Goal: Transaction & Acquisition: Purchase product/service

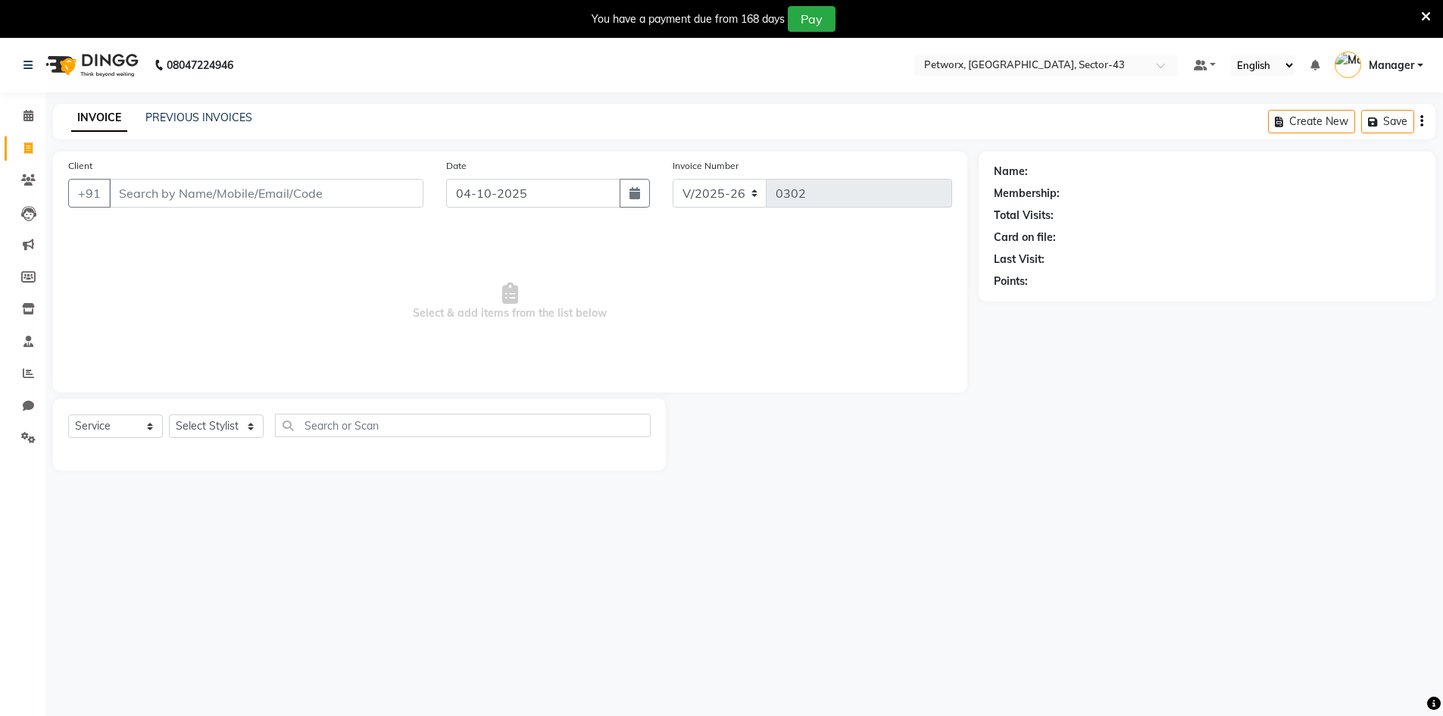
select select "8169"
select select "service"
click at [33, 105] on link "Calendar" at bounding box center [23, 116] width 36 height 25
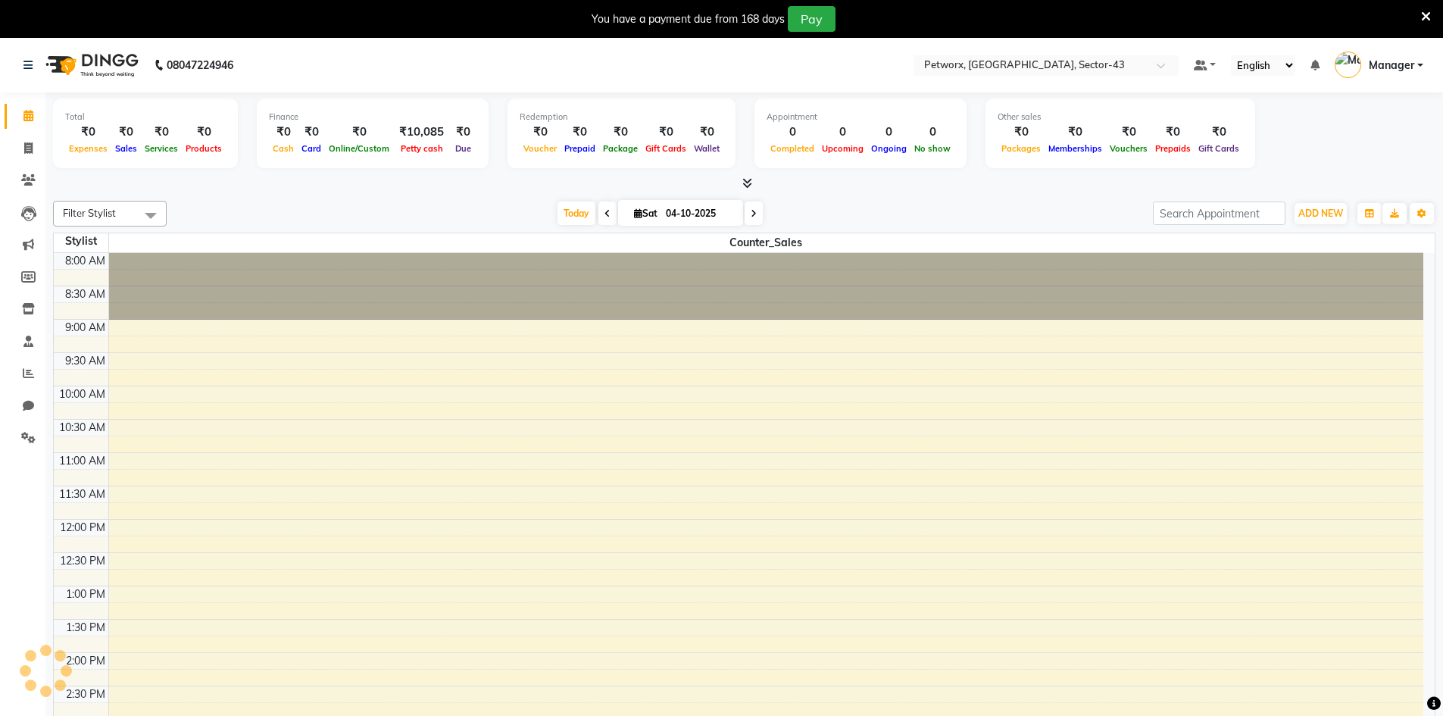
scroll to position [381, 0]
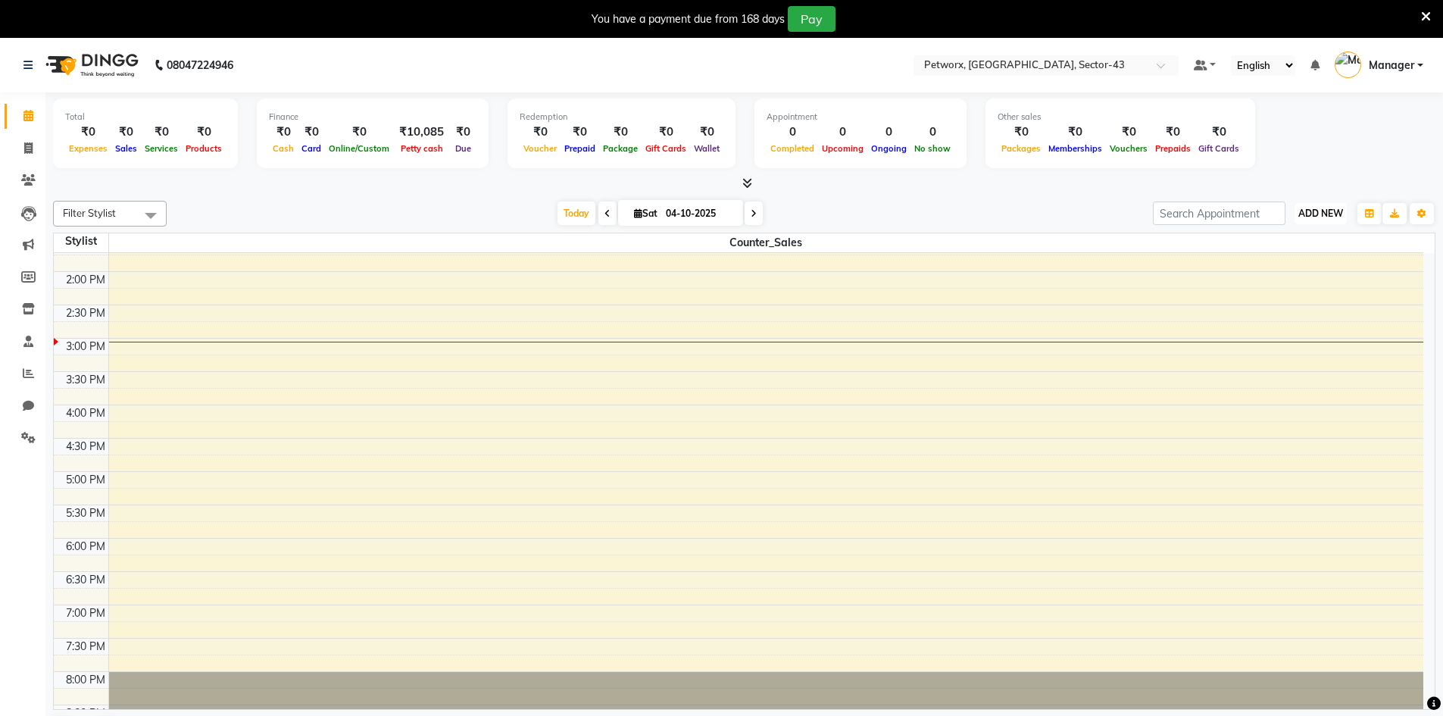
click at [1336, 217] on span "ADD NEW" at bounding box center [1320, 213] width 45 height 11
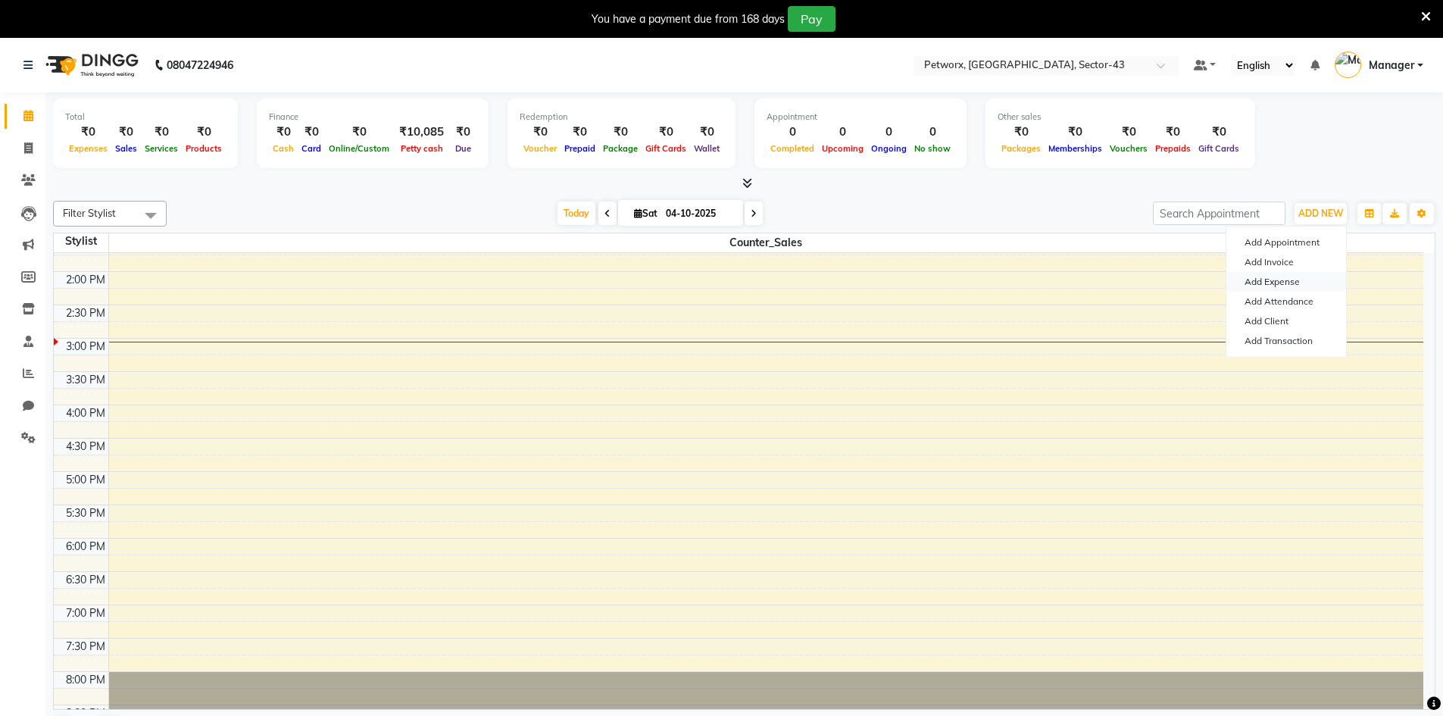
click at [1264, 288] on link "Add Expense" at bounding box center [1286, 282] width 120 height 20
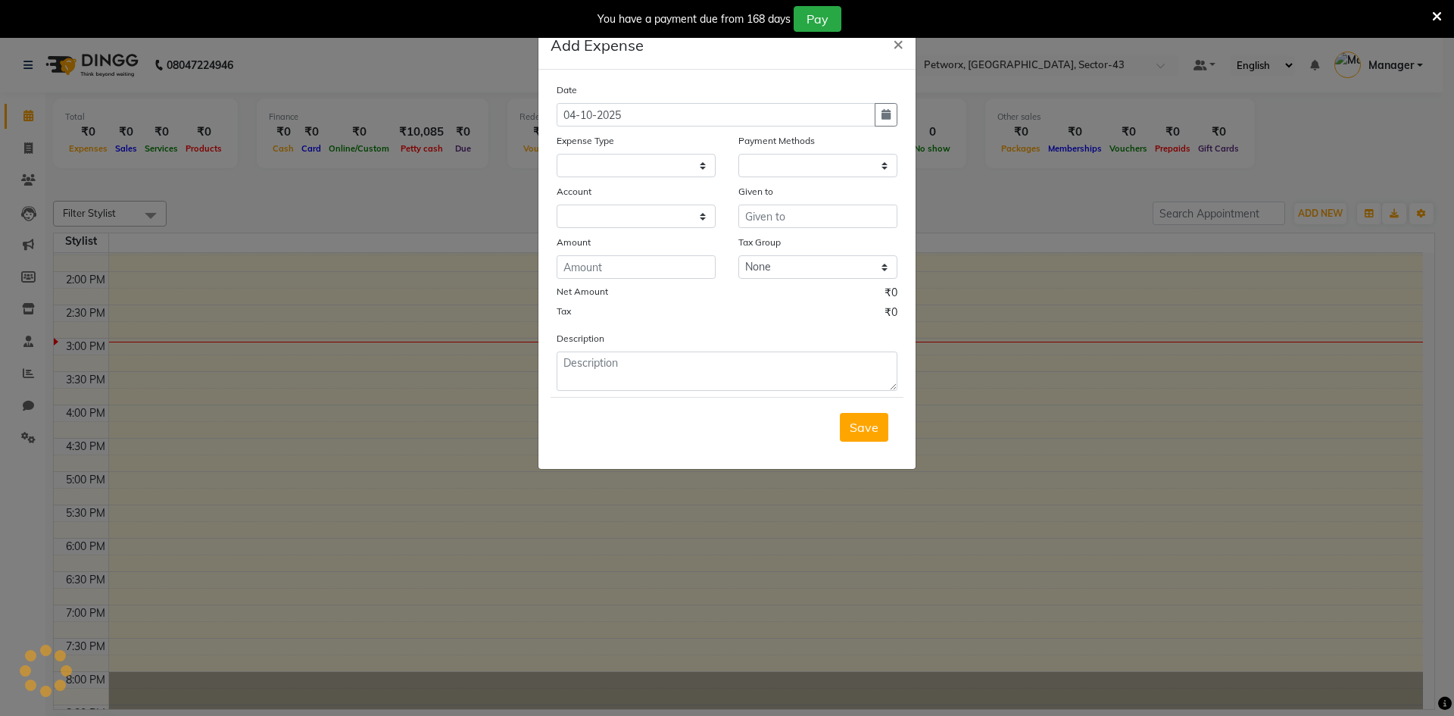
select select "1"
select select "7297"
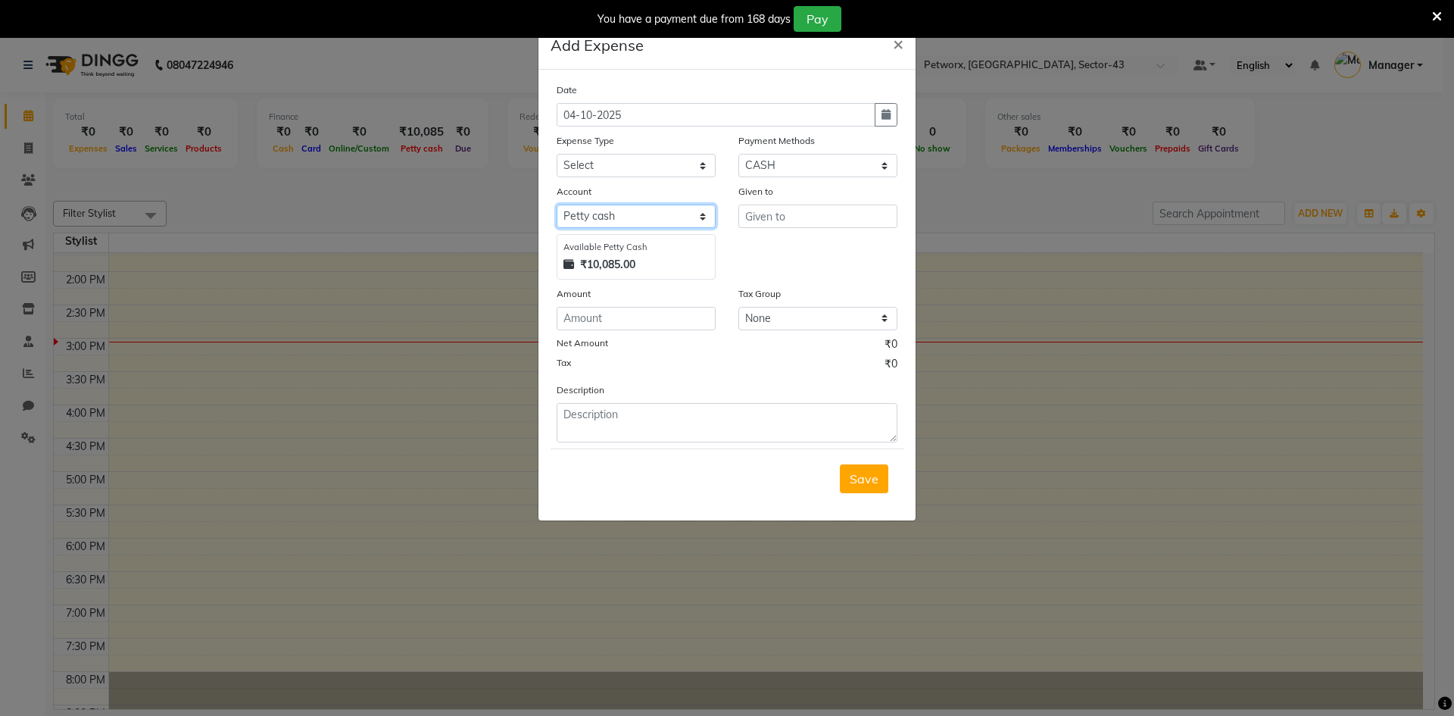
click at [613, 217] on select "Select Petty cash" at bounding box center [636, 216] width 159 height 23
click at [557, 205] on select "Select Petty cash" at bounding box center [636, 216] width 159 height 23
click at [752, 219] on input "text" at bounding box center [817, 216] width 159 height 23
click at [581, 215] on select "Select Petty cash" at bounding box center [636, 216] width 159 height 23
click at [557, 205] on select "Select Petty cash" at bounding box center [636, 216] width 159 height 23
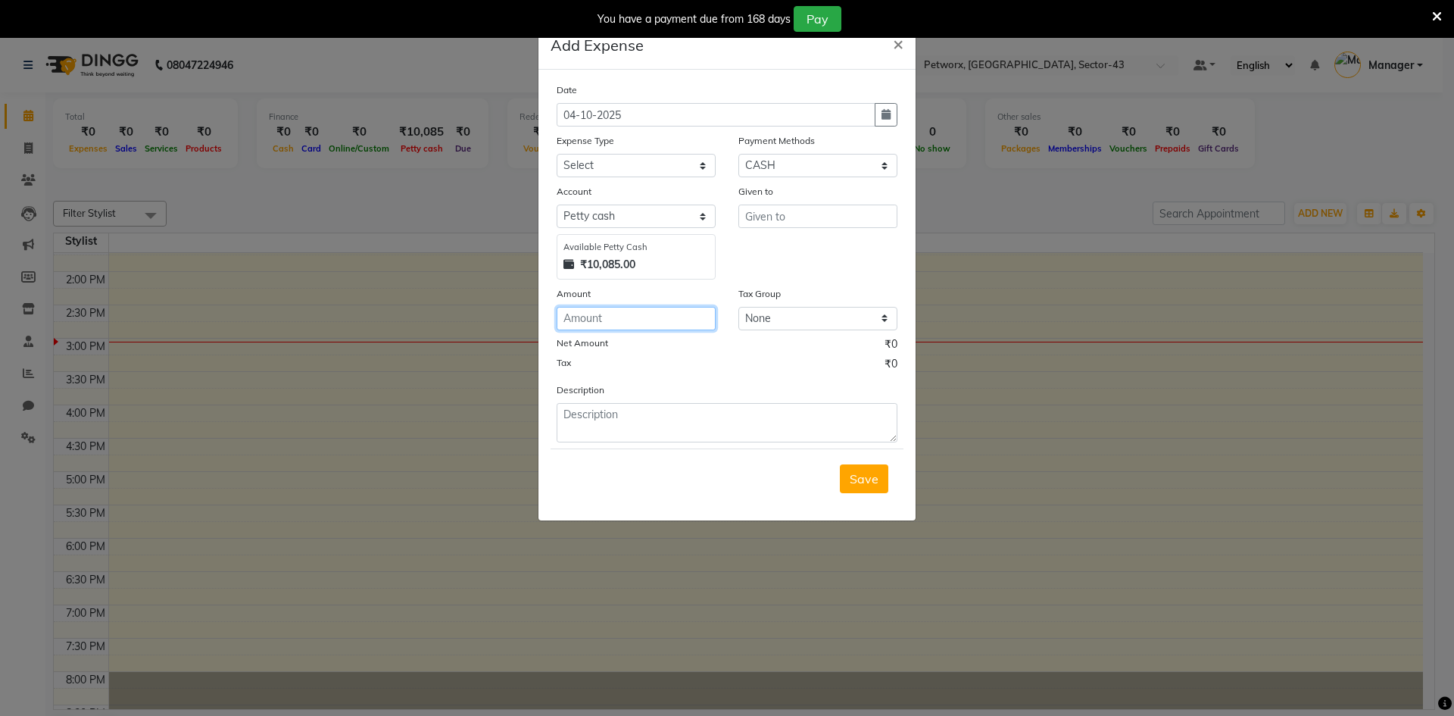
click at [614, 324] on input "number" at bounding box center [636, 318] width 159 height 23
type input "432"
click at [774, 223] on input "text" at bounding box center [817, 216] width 159 height 23
type input "LOCAL [PERSON_NAME]"
drag, startPoint x: 738, startPoint y: 442, endPoint x: 751, endPoint y: 434, distance: 14.9
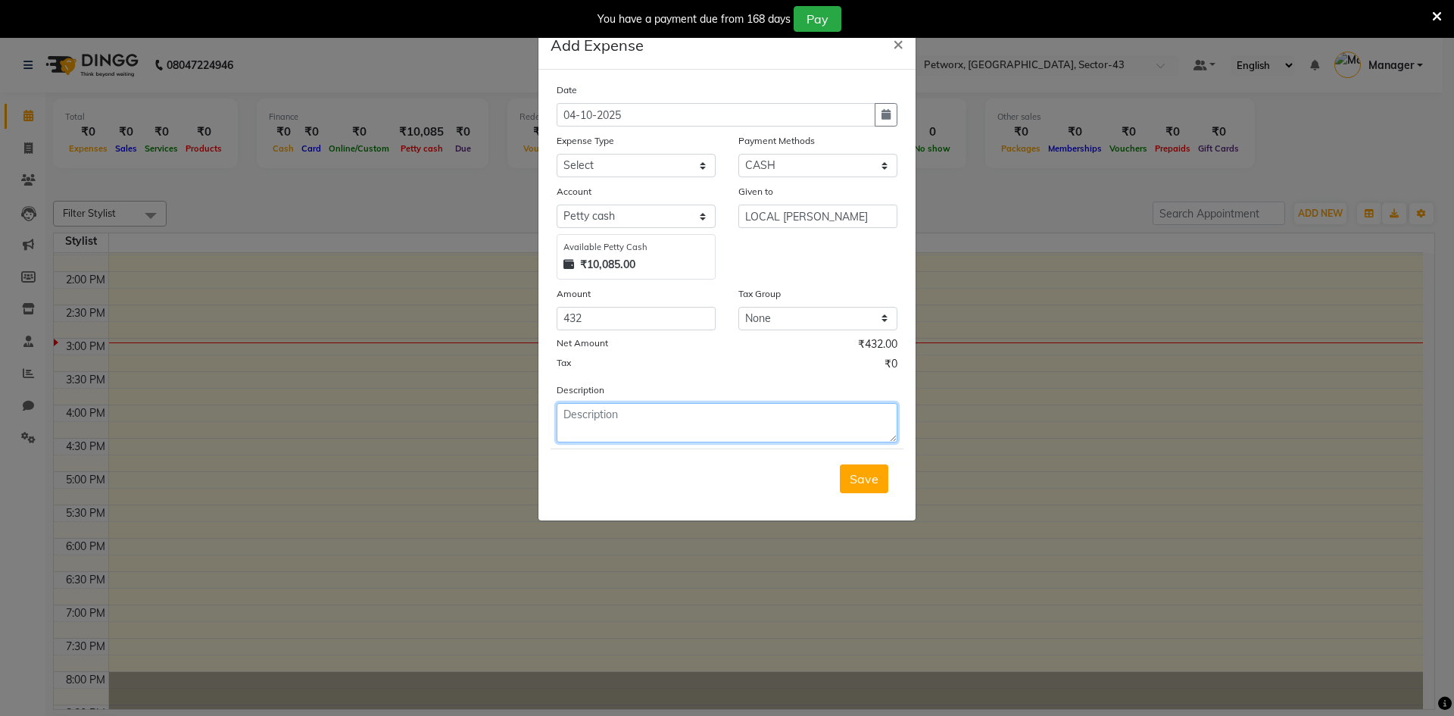
click at [739, 442] on textarea at bounding box center [727, 422] width 341 height 39
type textarea "VASANT VIHAR TO NOIDA CARRY BAGS"
click at [857, 493] on div "Save" at bounding box center [727, 478] width 353 height 60
click at [855, 486] on span "Save" at bounding box center [864, 478] width 29 height 15
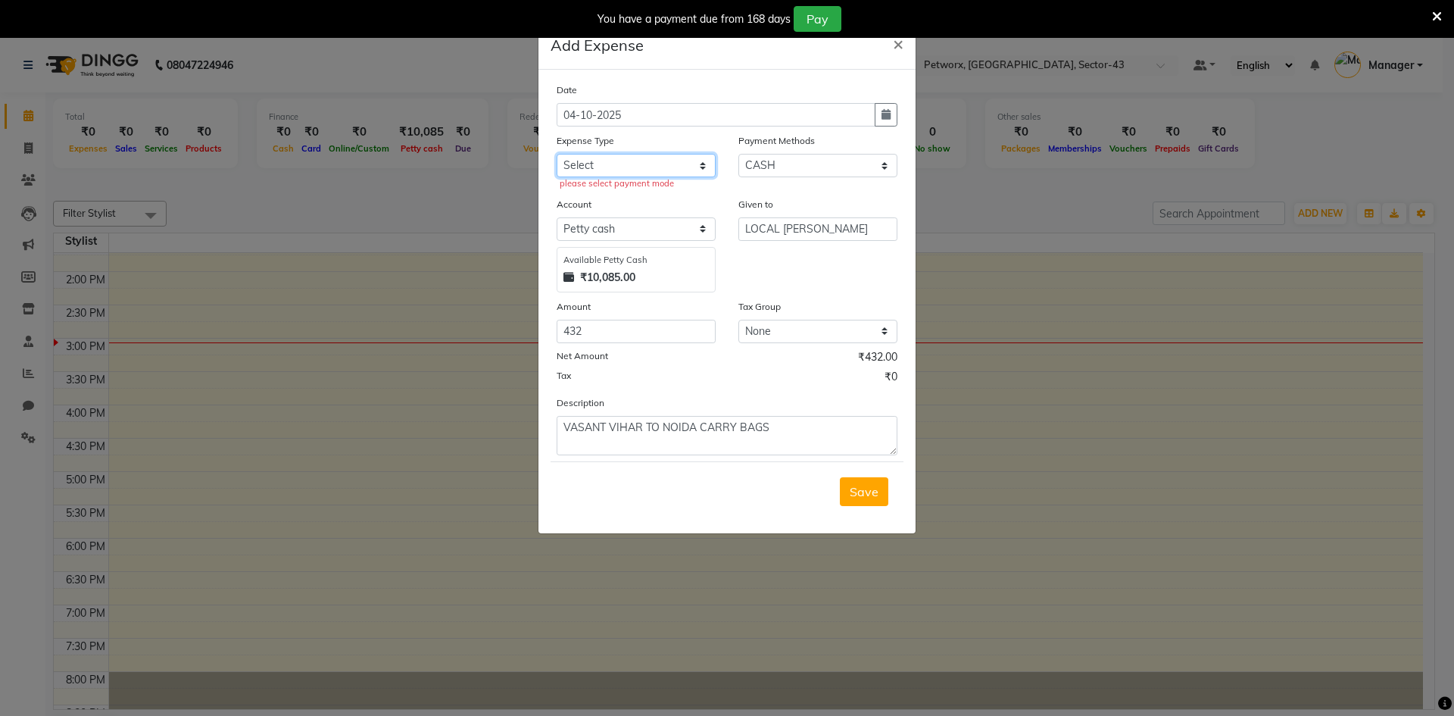
click at [623, 168] on select "Select Advance Salary Air defuser Bank charges Car maintenance Cash transfer to…" at bounding box center [636, 165] width 159 height 23
select select "23909"
click at [557, 154] on select "Select Advance Salary Air defuser Bank charges Car maintenance Cash transfer to…" at bounding box center [636, 165] width 159 height 23
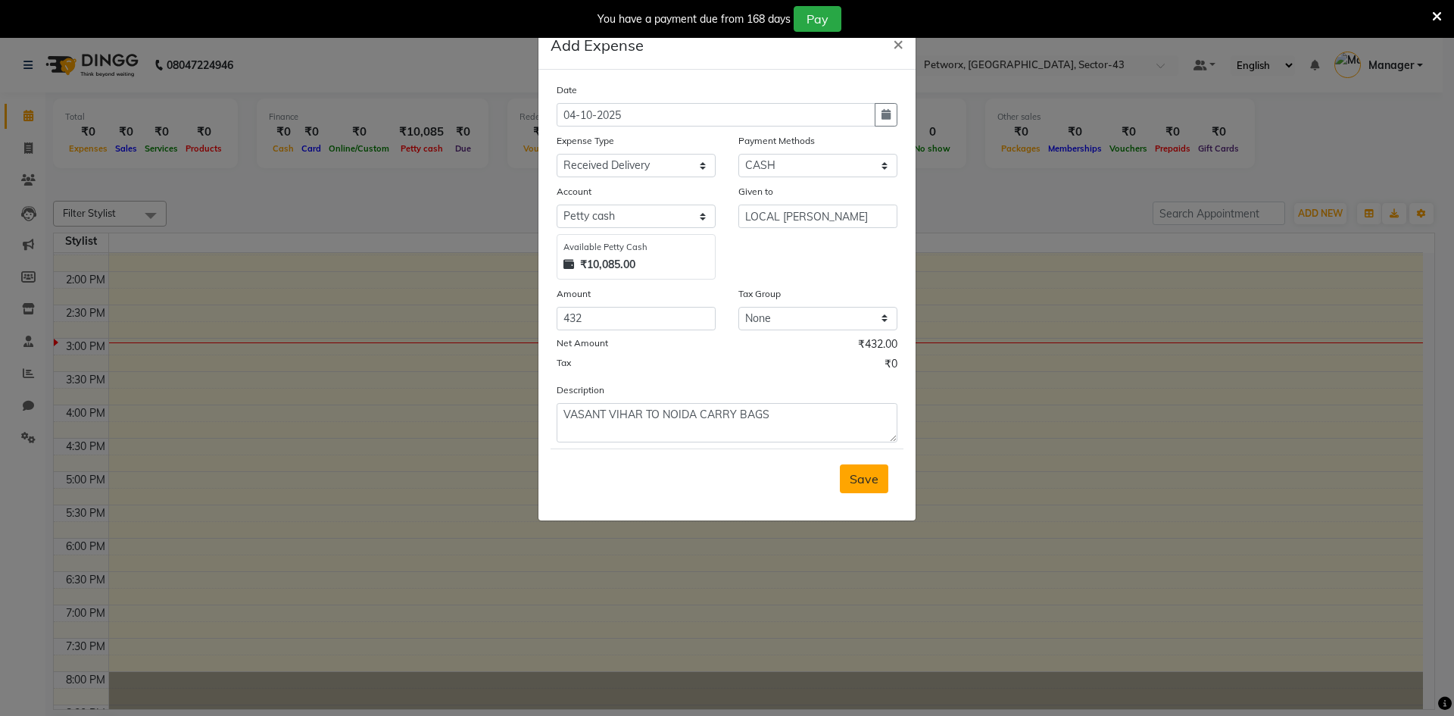
click at [868, 484] on span "Save" at bounding box center [864, 478] width 29 height 15
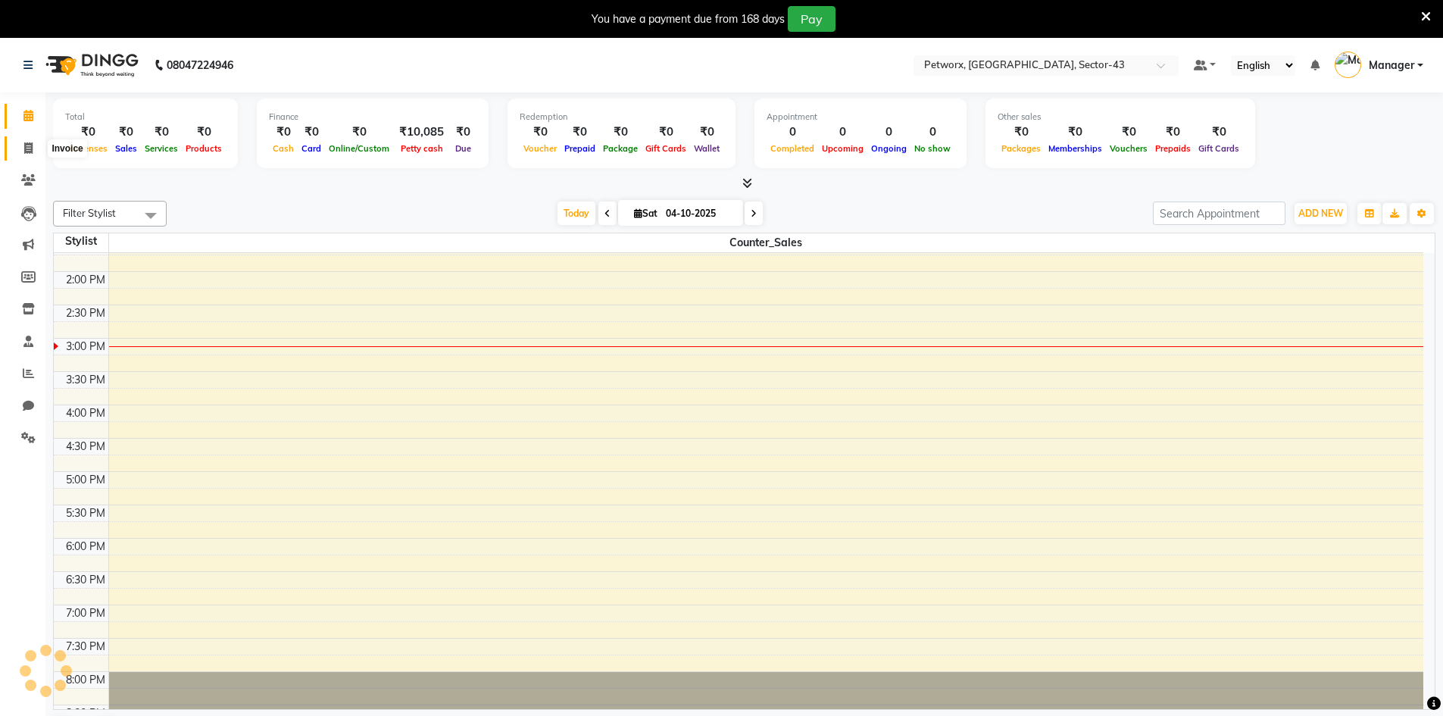
click at [20, 148] on span at bounding box center [28, 148] width 27 height 17
select select "service"
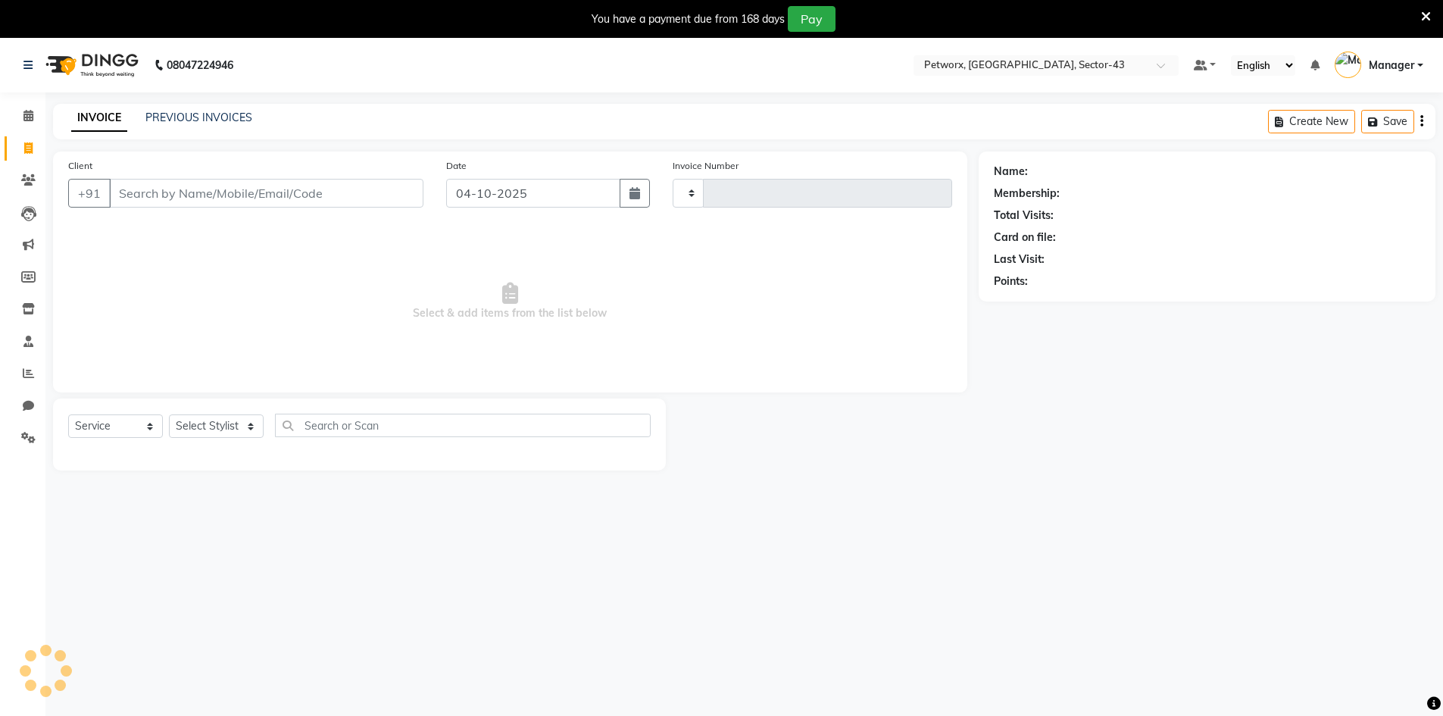
type input "0302"
select select "8169"
click at [155, 196] on input "Client" at bounding box center [266, 193] width 314 height 29
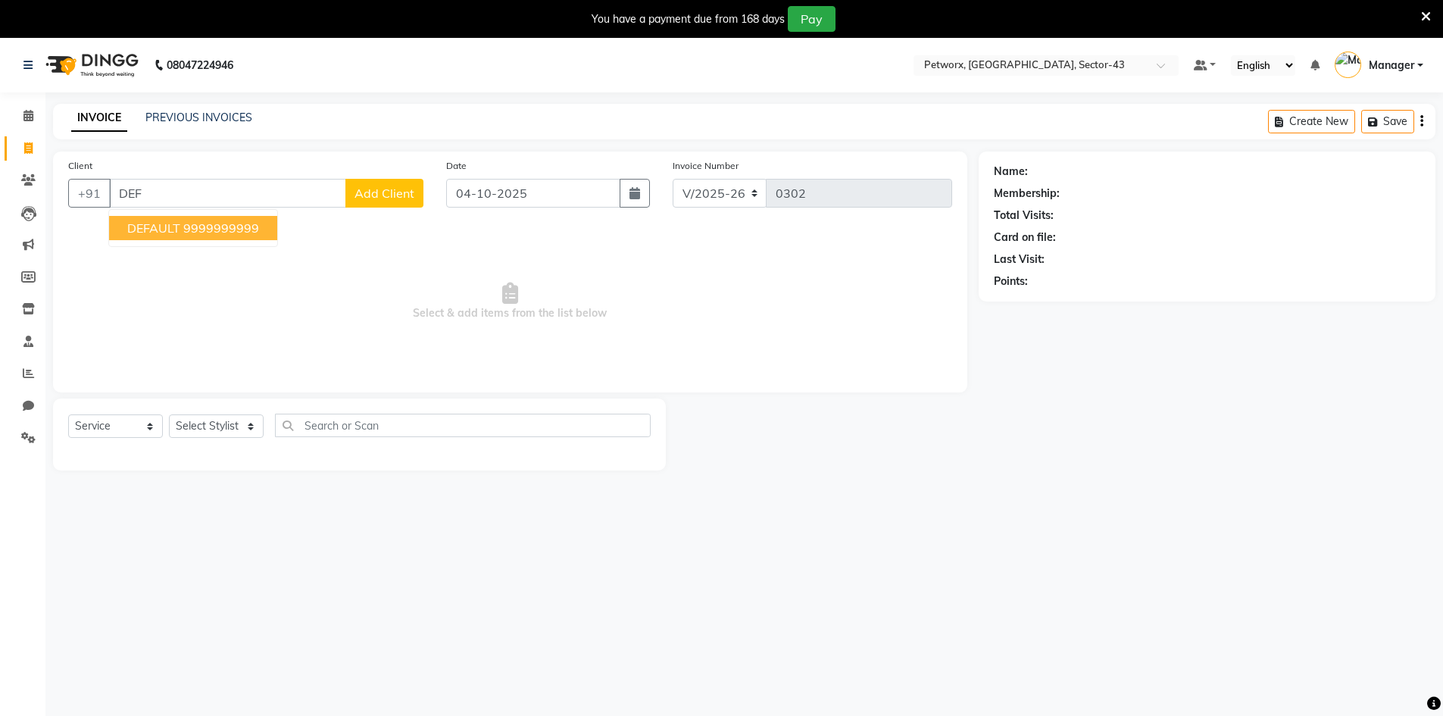
click at [220, 233] on ngb-highlight "9999999999" at bounding box center [221, 227] width 76 height 15
type input "9999999999"
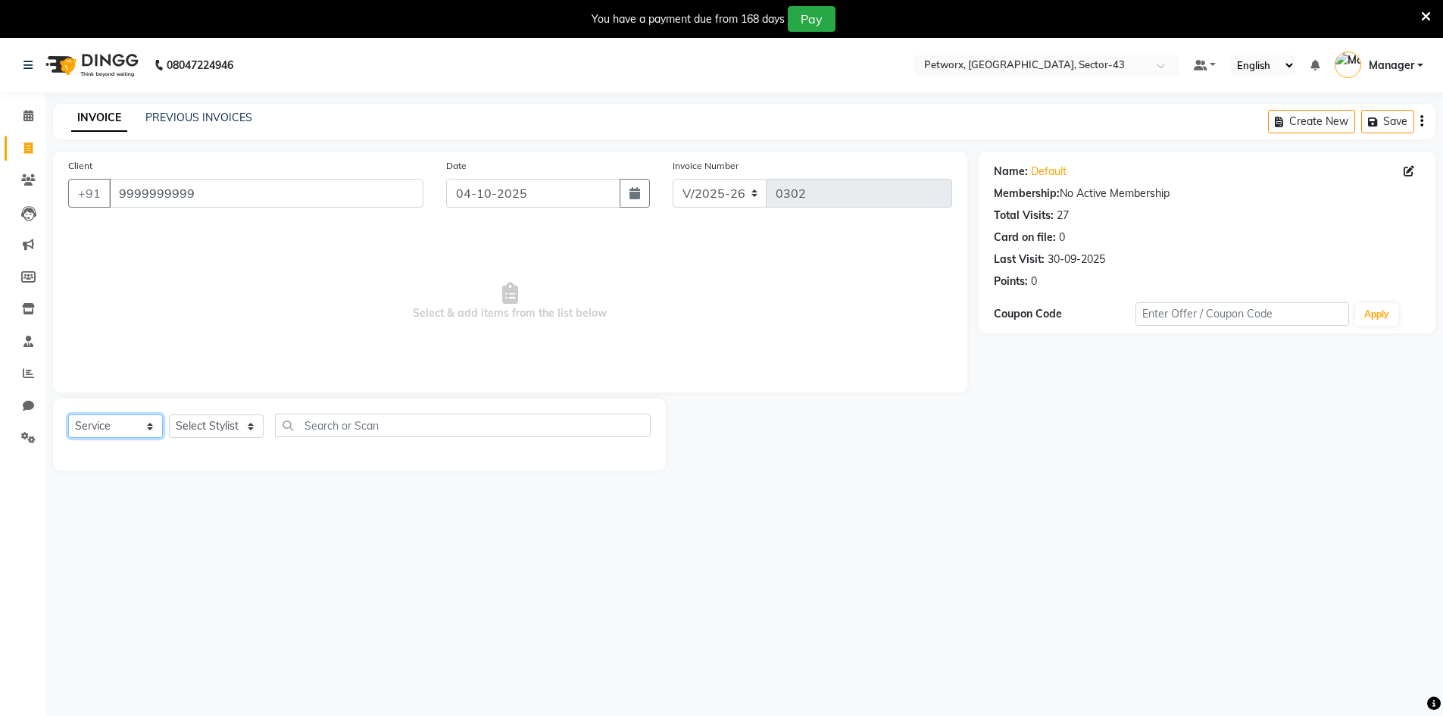
click at [113, 425] on select "Select Service Product Membership Package Voucher Prepaid Gift Card" at bounding box center [115, 425] width 95 height 23
select select "product"
click at [68, 414] on select "Select Service Product Membership Package Voucher Prepaid Gift Card" at bounding box center [115, 425] width 95 height 23
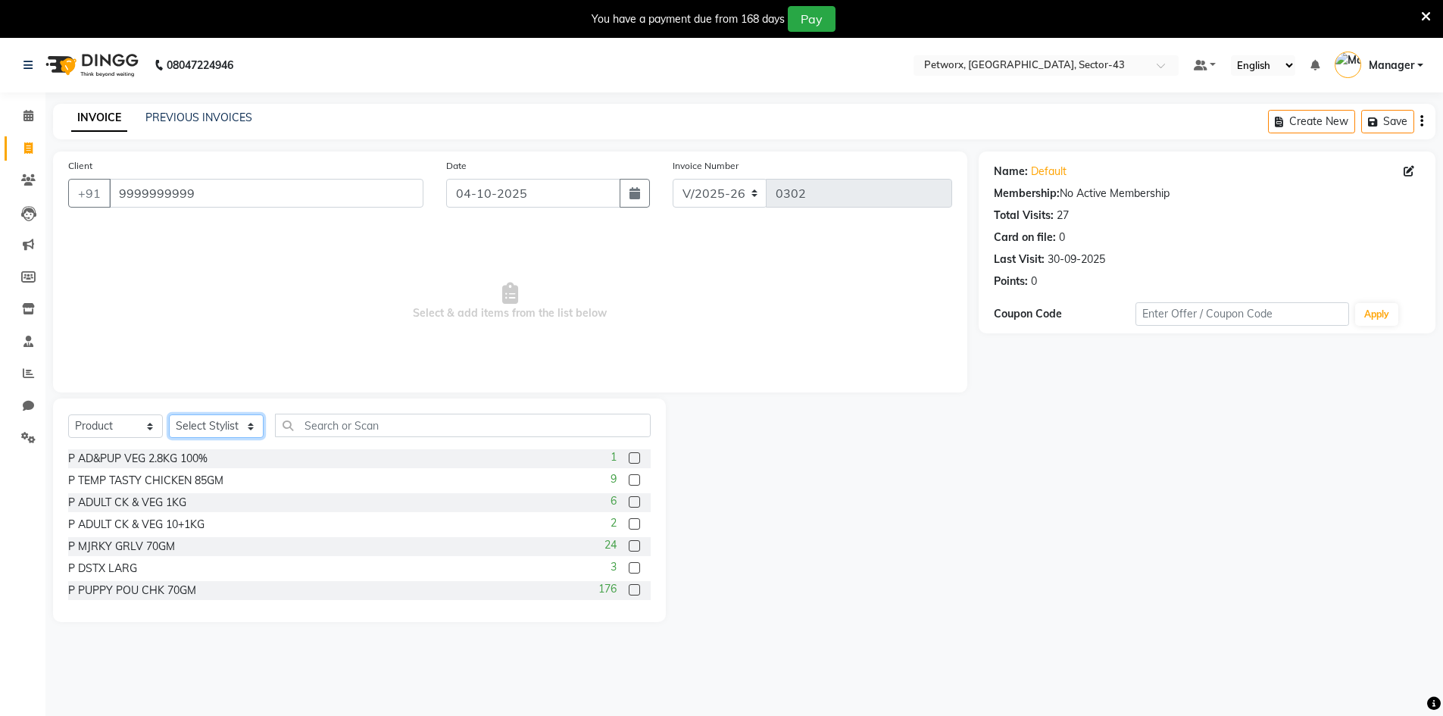
click at [212, 424] on select "Select Stylist Counter_Sales Manager" at bounding box center [216, 425] width 95 height 23
select select "76779"
click at [169, 414] on select "Select Stylist Counter_Sales Manager" at bounding box center [216, 425] width 95 height 23
click at [333, 424] on input "text" at bounding box center [463, 425] width 376 height 23
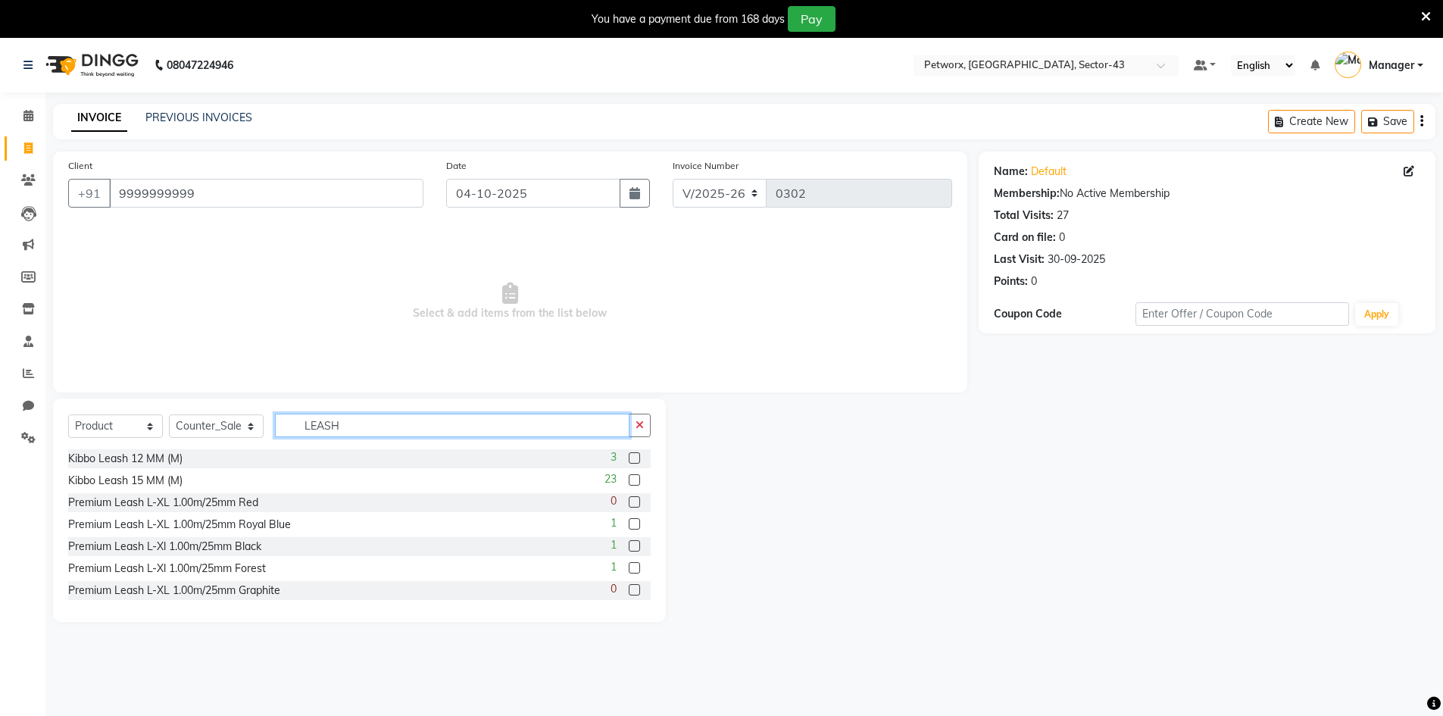
type input "LEASH"
click at [629, 460] on label at bounding box center [634, 457] width 11 height 11
click at [629, 460] on input "checkbox" at bounding box center [634, 459] width 10 height 10
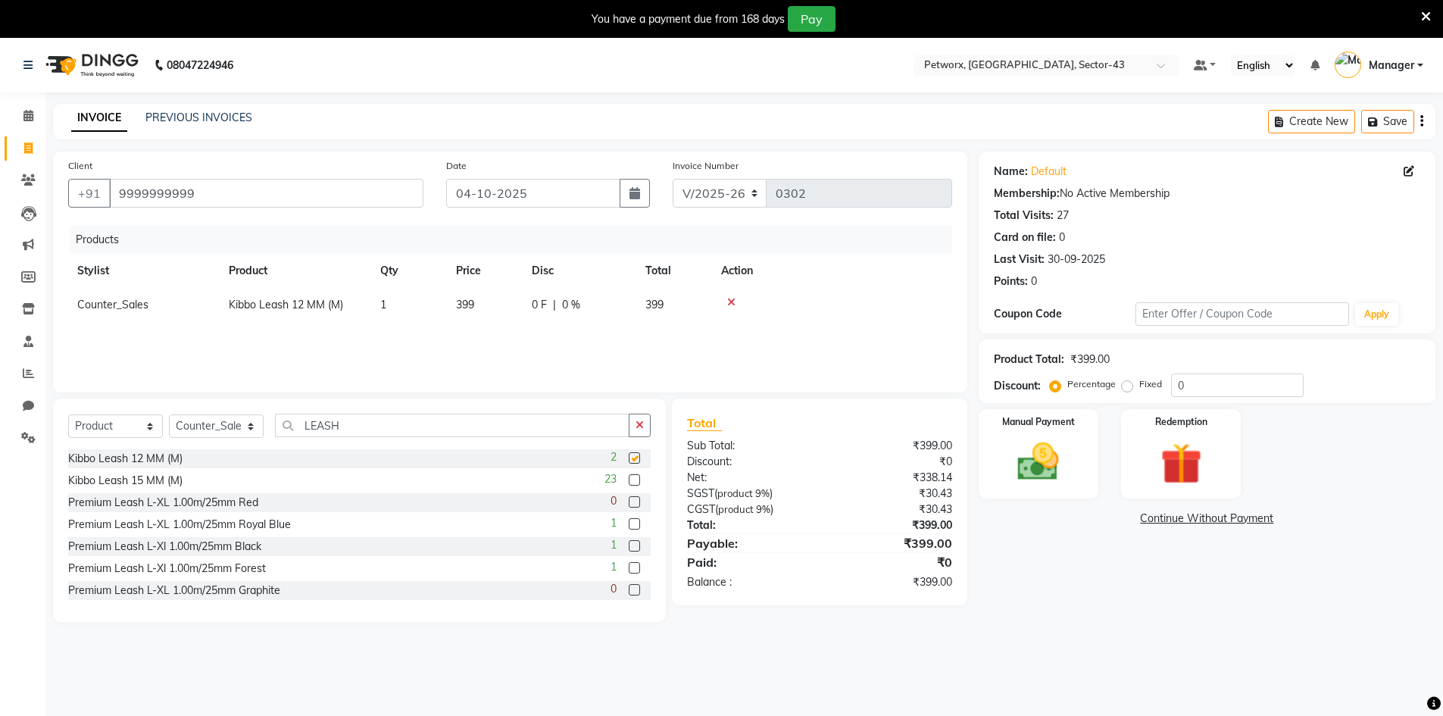
checkbox input "false"
click at [629, 482] on label at bounding box center [634, 479] width 11 height 11
click at [629, 482] on input "checkbox" at bounding box center [634, 481] width 10 height 10
checkbox input "false"
click at [730, 338] on icon at bounding box center [731, 336] width 8 height 11
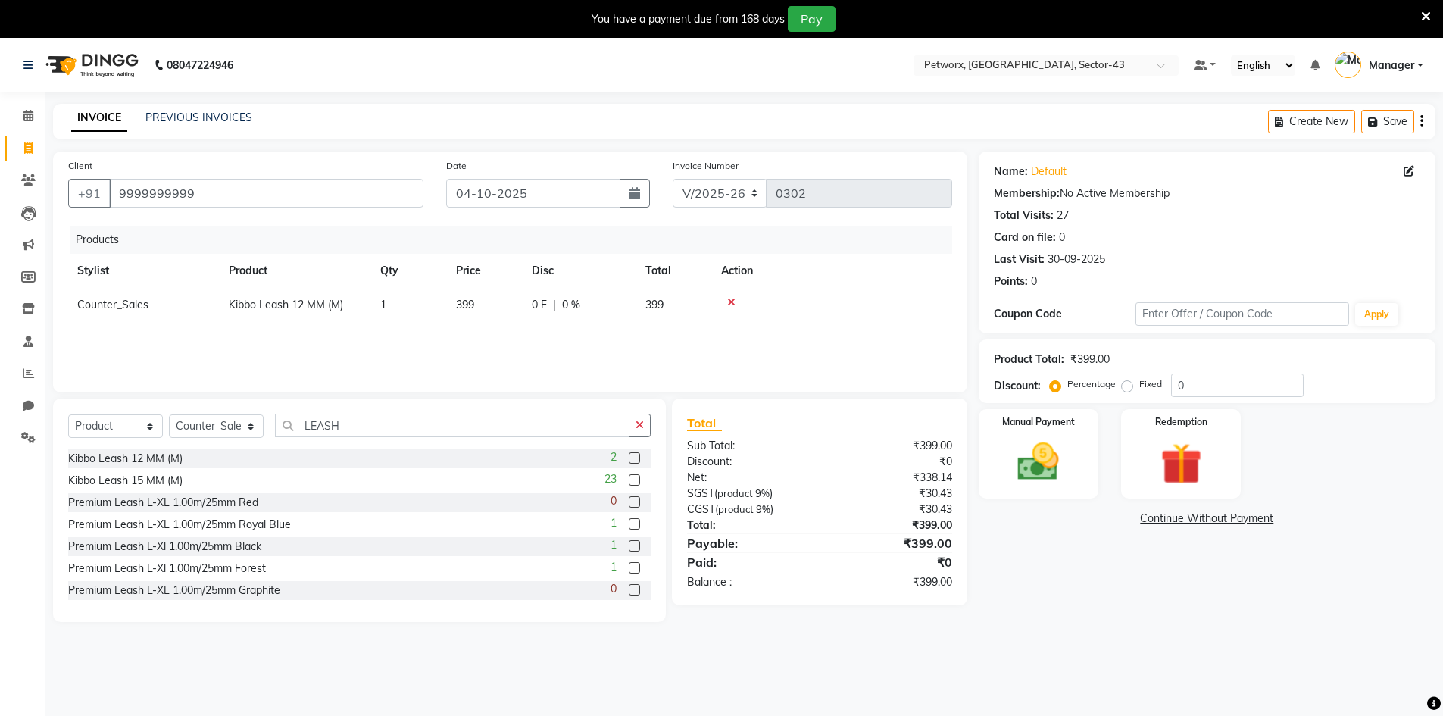
click at [629, 457] on label at bounding box center [634, 457] width 11 height 11
click at [629, 457] on input "checkbox" at bounding box center [634, 459] width 10 height 10
click at [629, 457] on label at bounding box center [634, 457] width 11 height 11
click at [629, 457] on input "checkbox" at bounding box center [634, 459] width 10 height 10
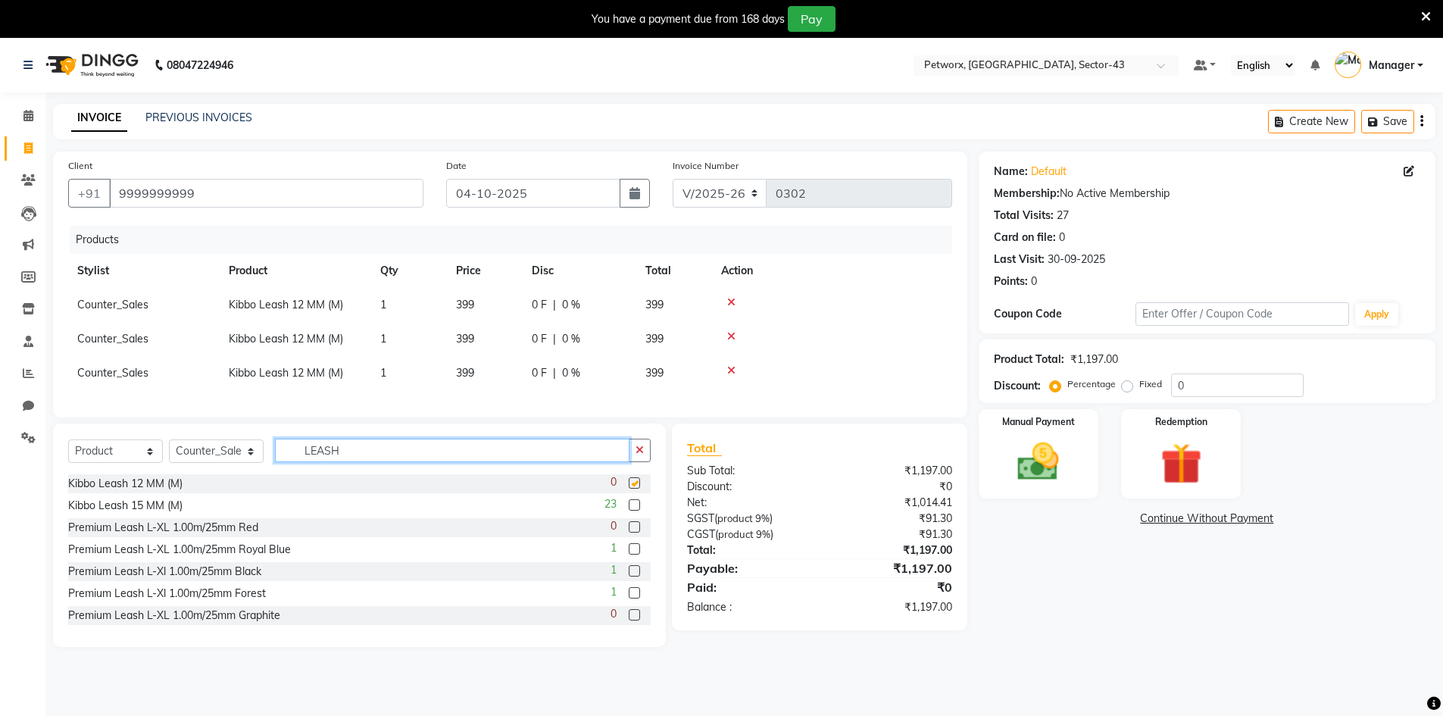
click at [624, 457] on input "LEASH" at bounding box center [452, 450] width 354 height 23
checkbox input "false"
click at [624, 457] on input "LEASH" at bounding box center [452, 450] width 354 height 23
click at [730, 367] on icon at bounding box center [731, 370] width 8 height 11
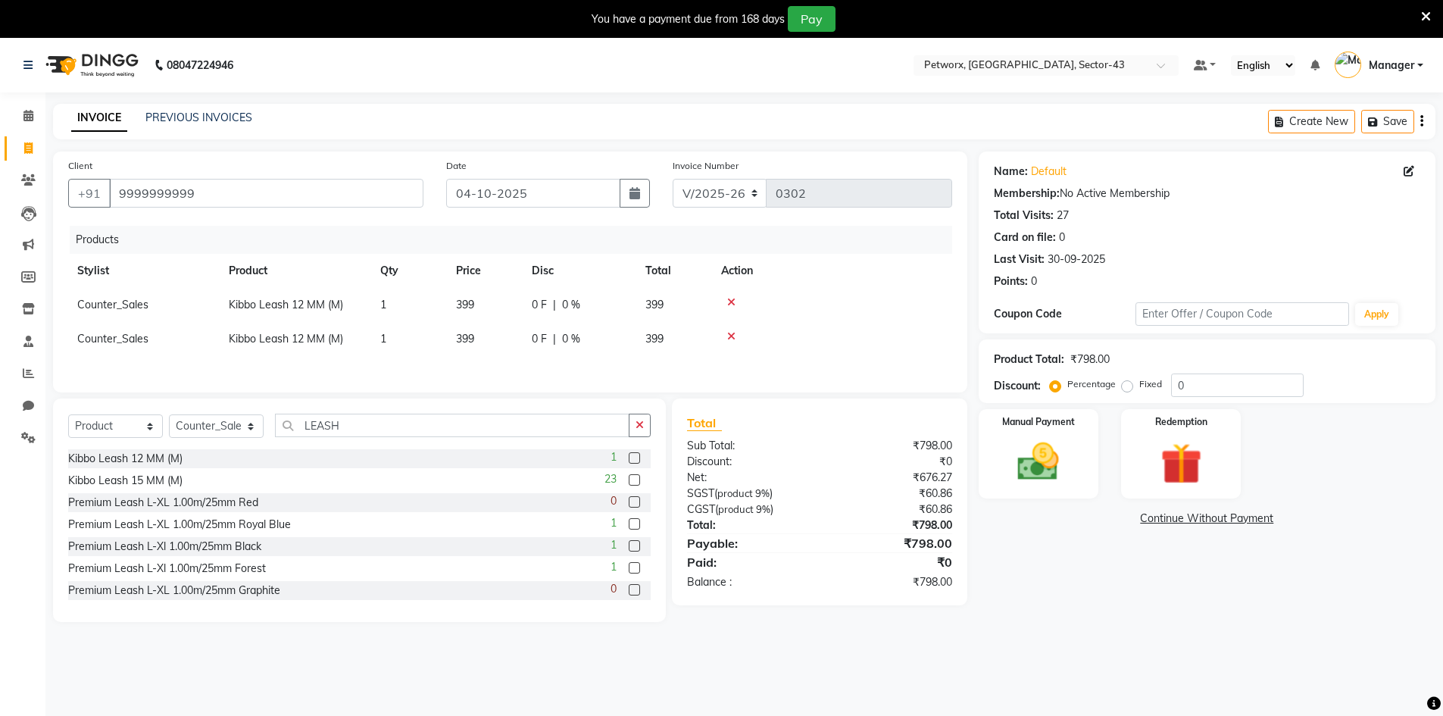
click at [722, 334] on div at bounding box center [832, 336] width 222 height 11
click at [734, 334] on icon at bounding box center [731, 336] width 8 height 11
click at [376, 304] on td "1" at bounding box center [409, 305] width 76 height 34
drag, startPoint x: 394, startPoint y: 303, endPoint x: 383, endPoint y: 305, distance: 11.6
click at [383, 305] on input "1" at bounding box center [409, 308] width 58 height 23
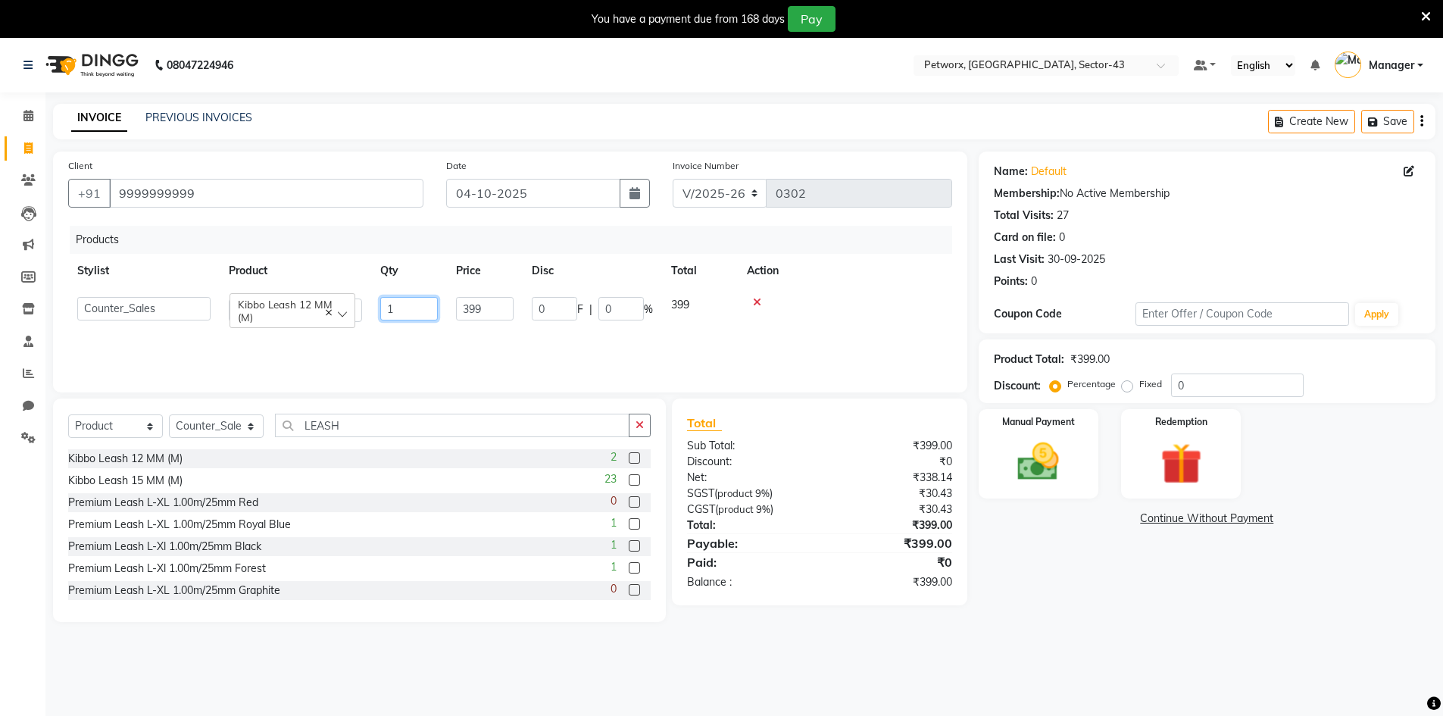
type input "2"
click at [1126, 644] on main "INVOICE PREVIOUS INVOICES Create New Save Client [PHONE_NUMBER] Date [DATE] Inv…" at bounding box center [743, 374] width 1397 height 541
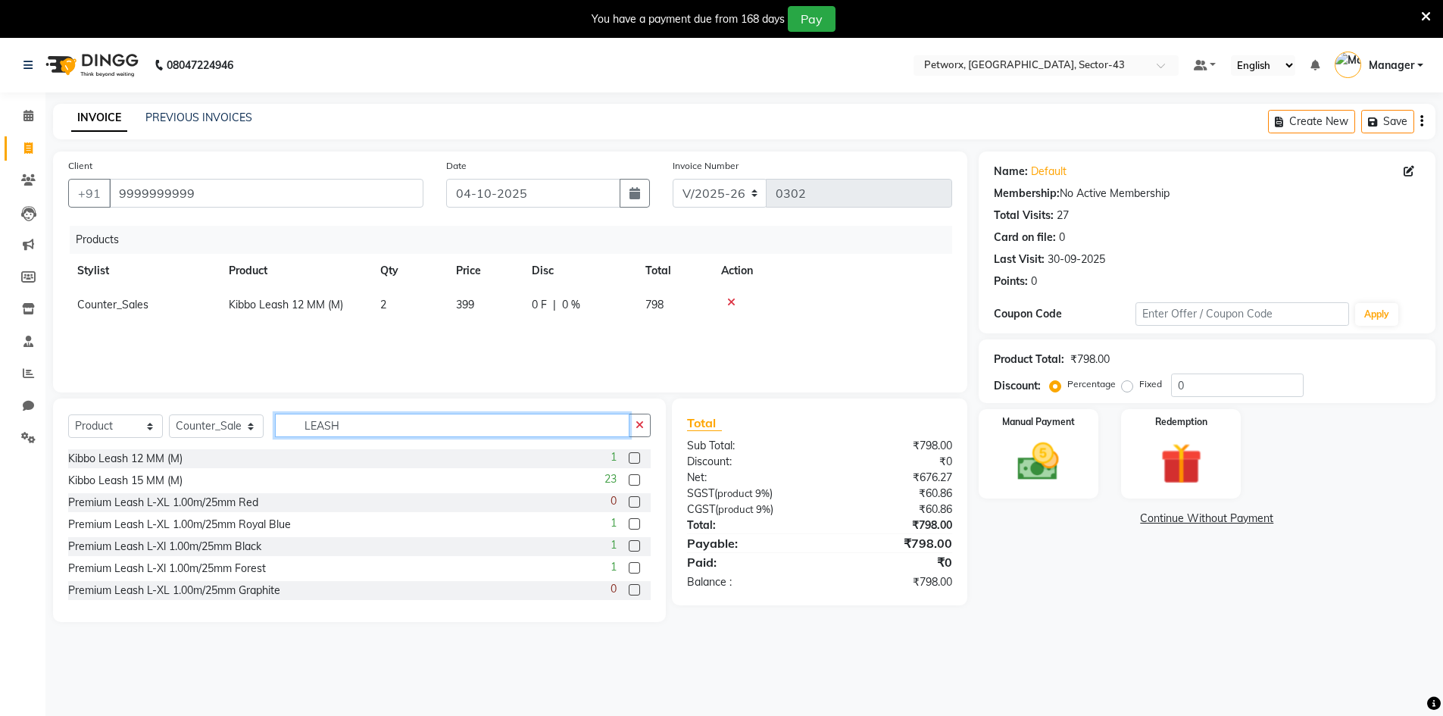
drag, startPoint x: 345, startPoint y: 421, endPoint x: 260, endPoint y: 420, distance: 84.8
click at [260, 420] on div "Select Service Product Membership Package Voucher Prepaid Gift Card Select Styl…" at bounding box center [359, 432] width 582 height 36
type input "L"
type input "R"
type input "T"
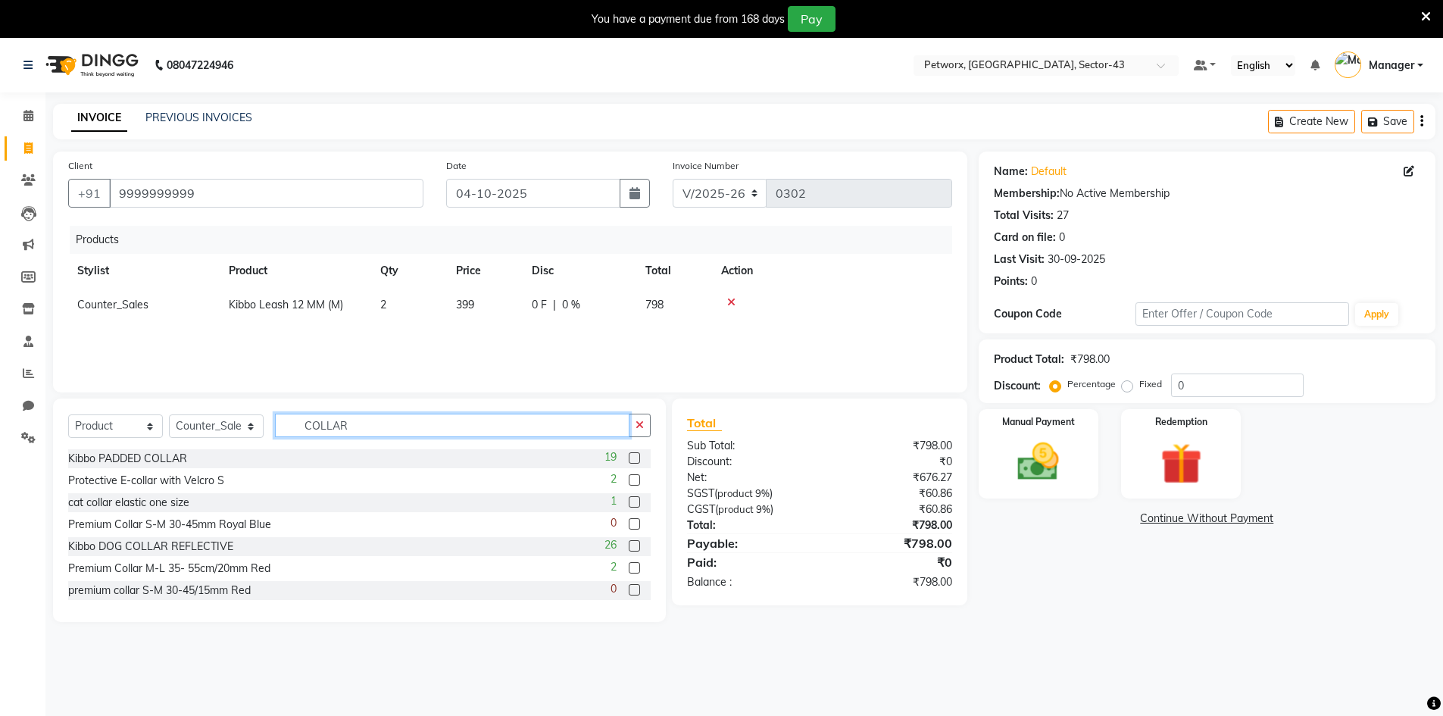
type input "COLLAR"
click at [629, 589] on label at bounding box center [634, 589] width 11 height 11
click at [629, 589] on input "checkbox" at bounding box center [634, 590] width 10 height 10
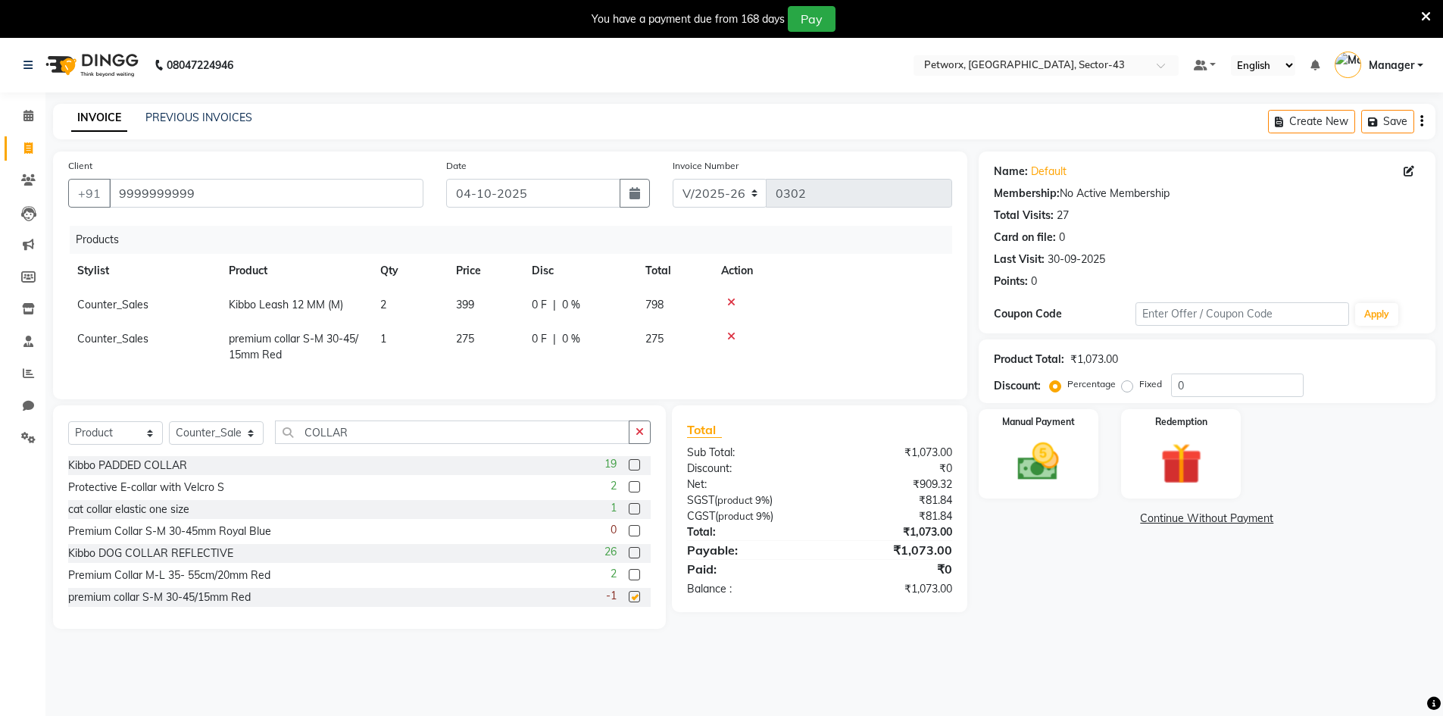
checkbox input "false"
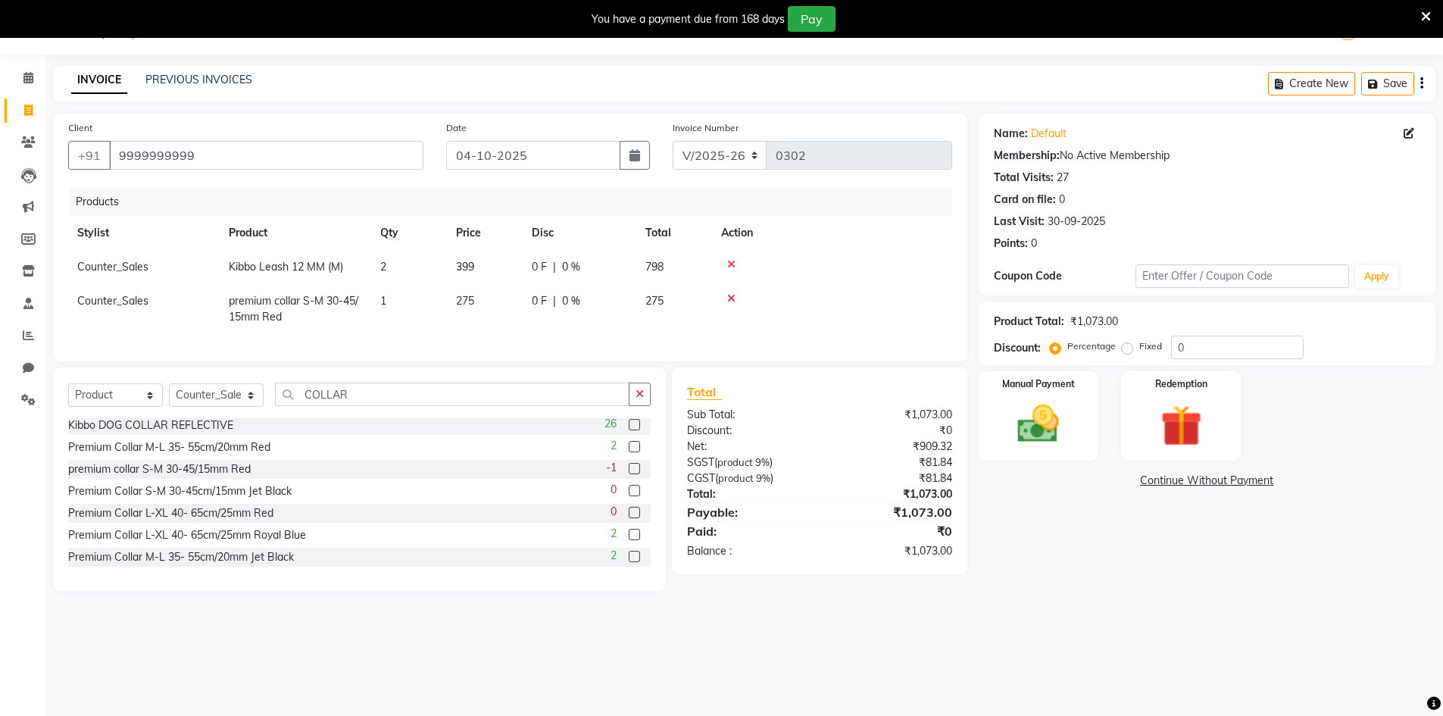
click at [732, 299] on icon at bounding box center [731, 298] width 8 height 11
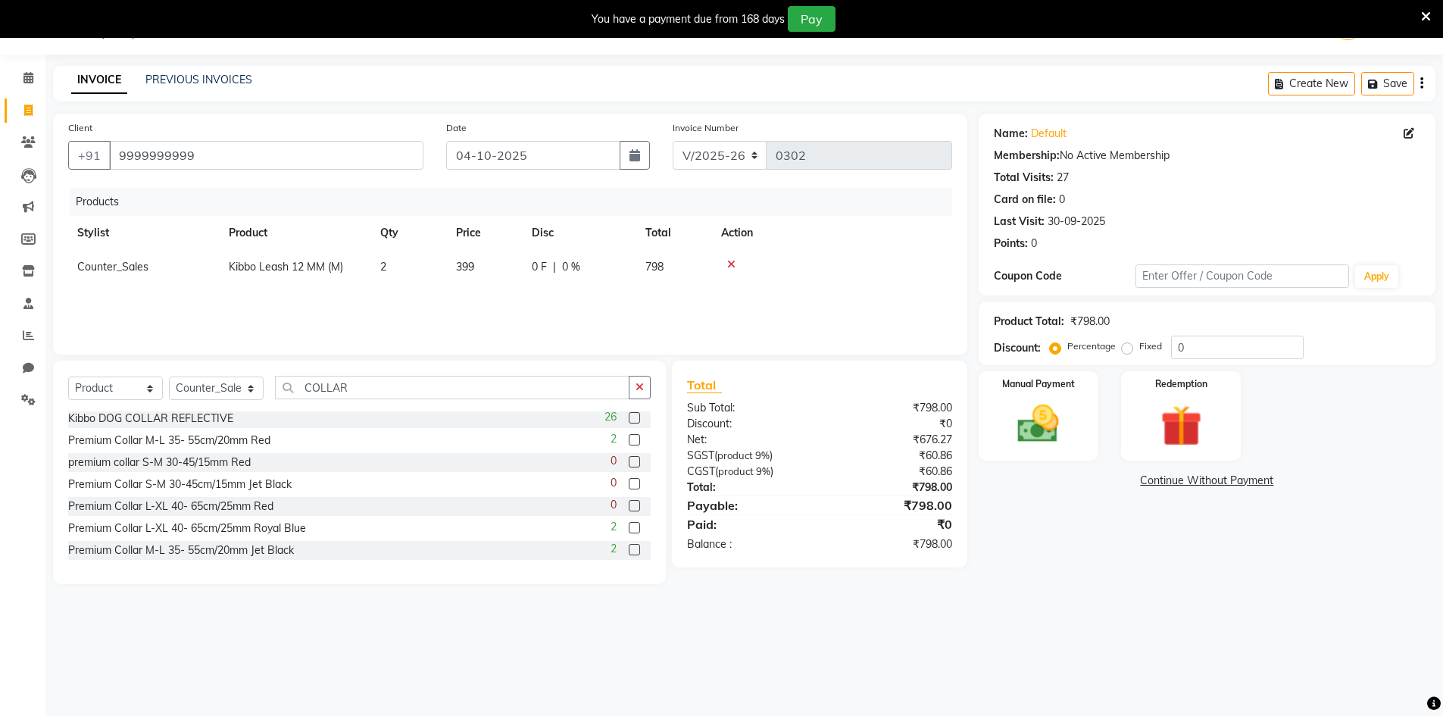
click at [629, 440] on label at bounding box center [634, 439] width 11 height 11
click at [629, 440] on input "checkbox" at bounding box center [634, 441] width 10 height 10
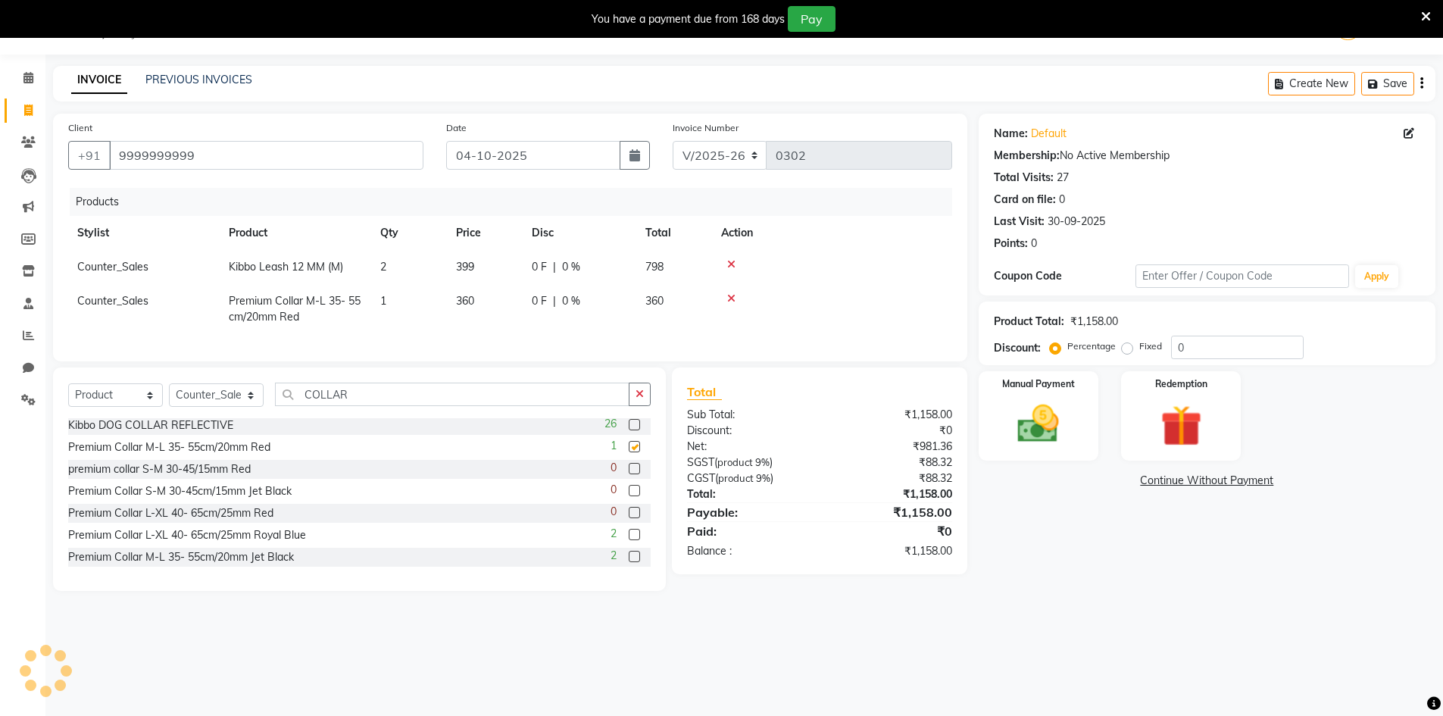
checkbox input "false"
click at [729, 298] on icon at bounding box center [731, 298] width 8 height 11
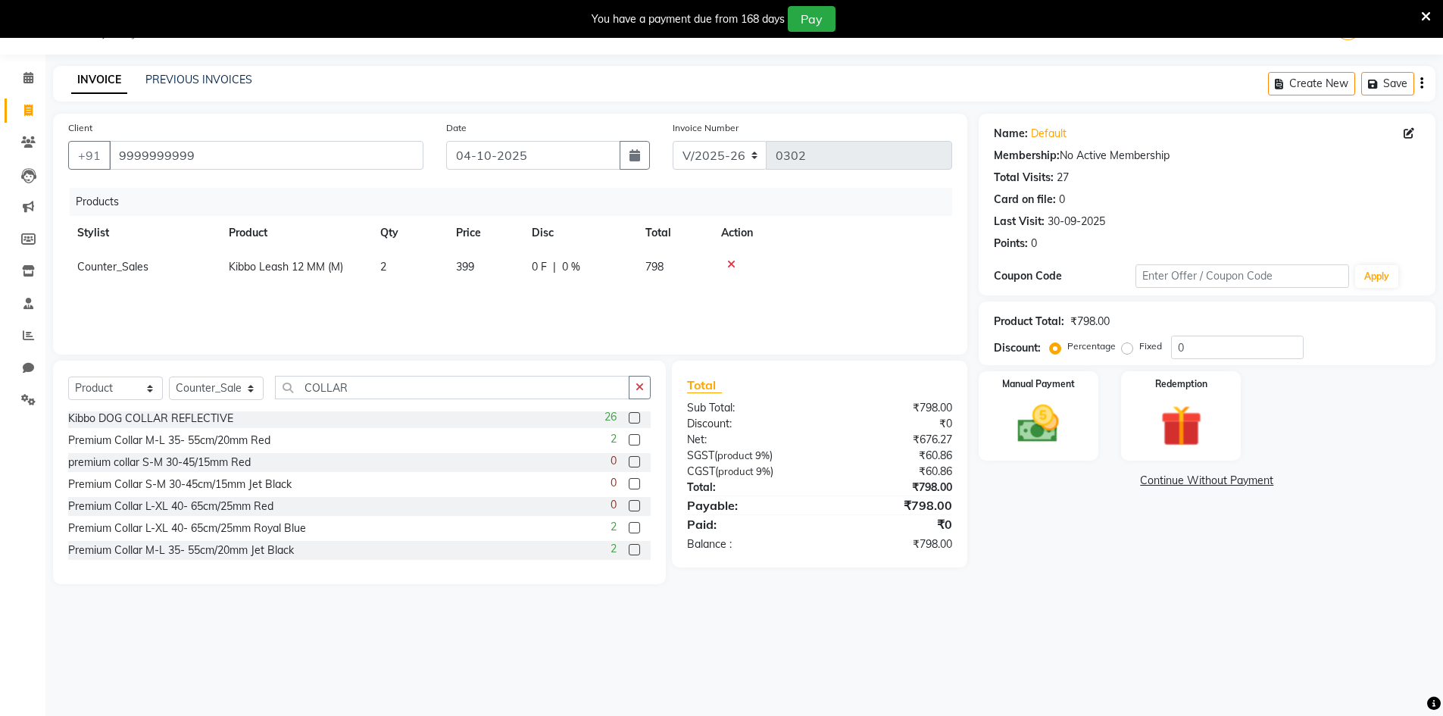
click at [629, 546] on label at bounding box center [634, 549] width 11 height 11
click at [629, 546] on input "checkbox" at bounding box center [634, 550] width 10 height 10
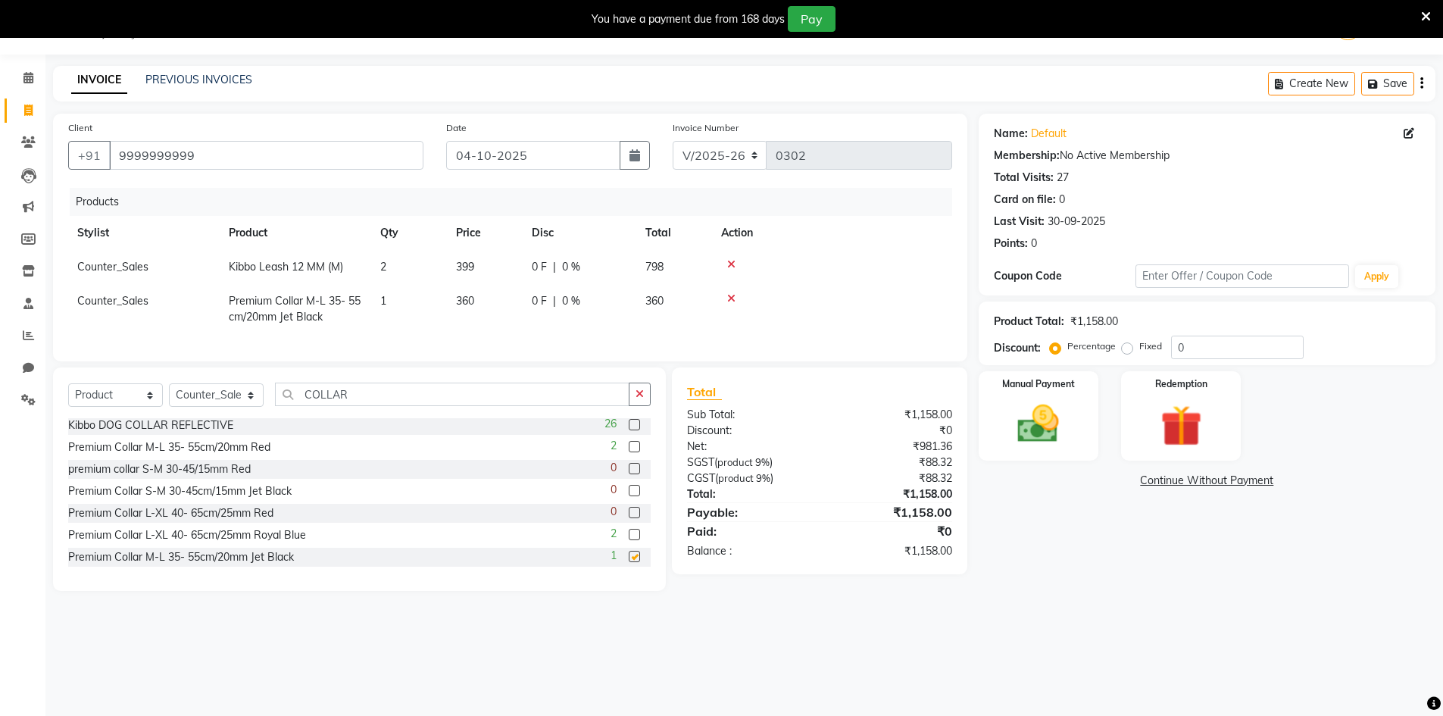
checkbox input "false"
click at [629, 540] on label at bounding box center [634, 534] width 11 height 11
click at [629, 540] on input "checkbox" at bounding box center [634, 535] width 10 height 10
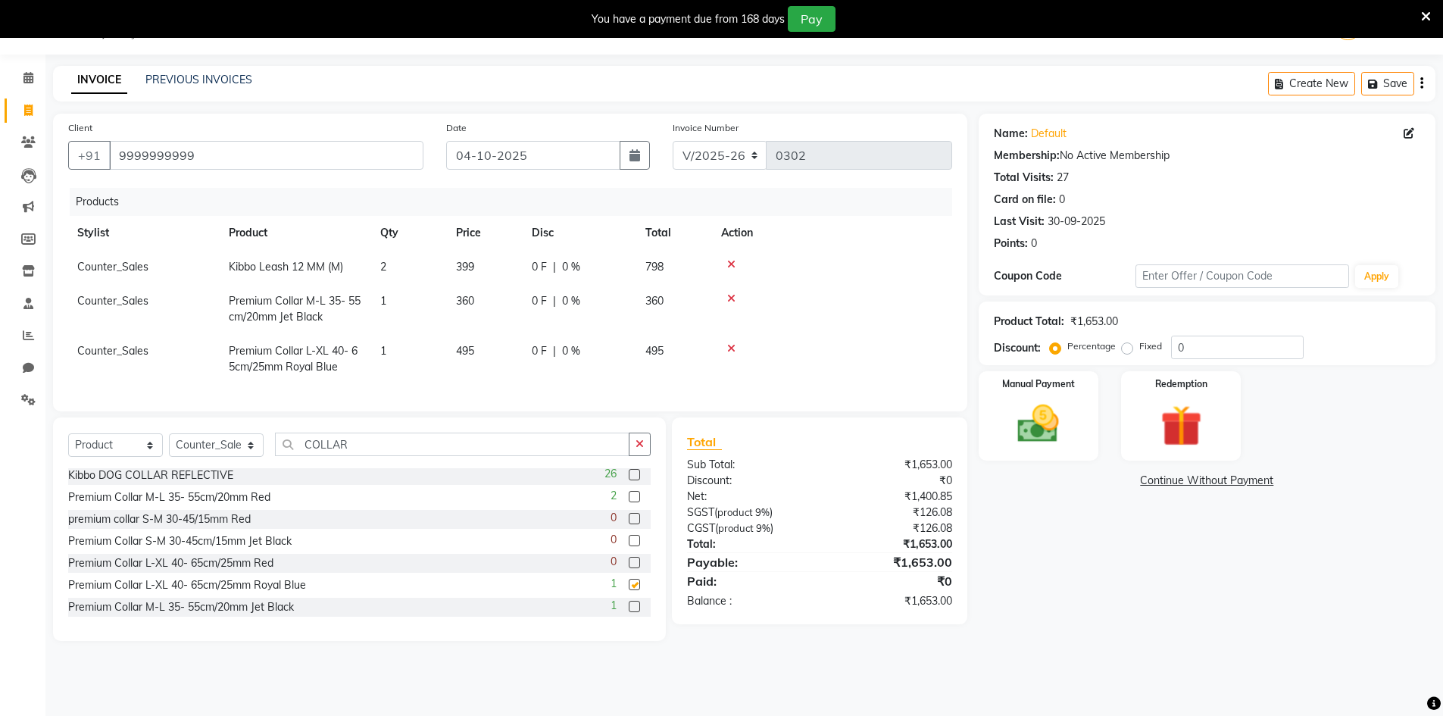
checkbox input "false"
click at [729, 347] on icon at bounding box center [731, 348] width 8 height 11
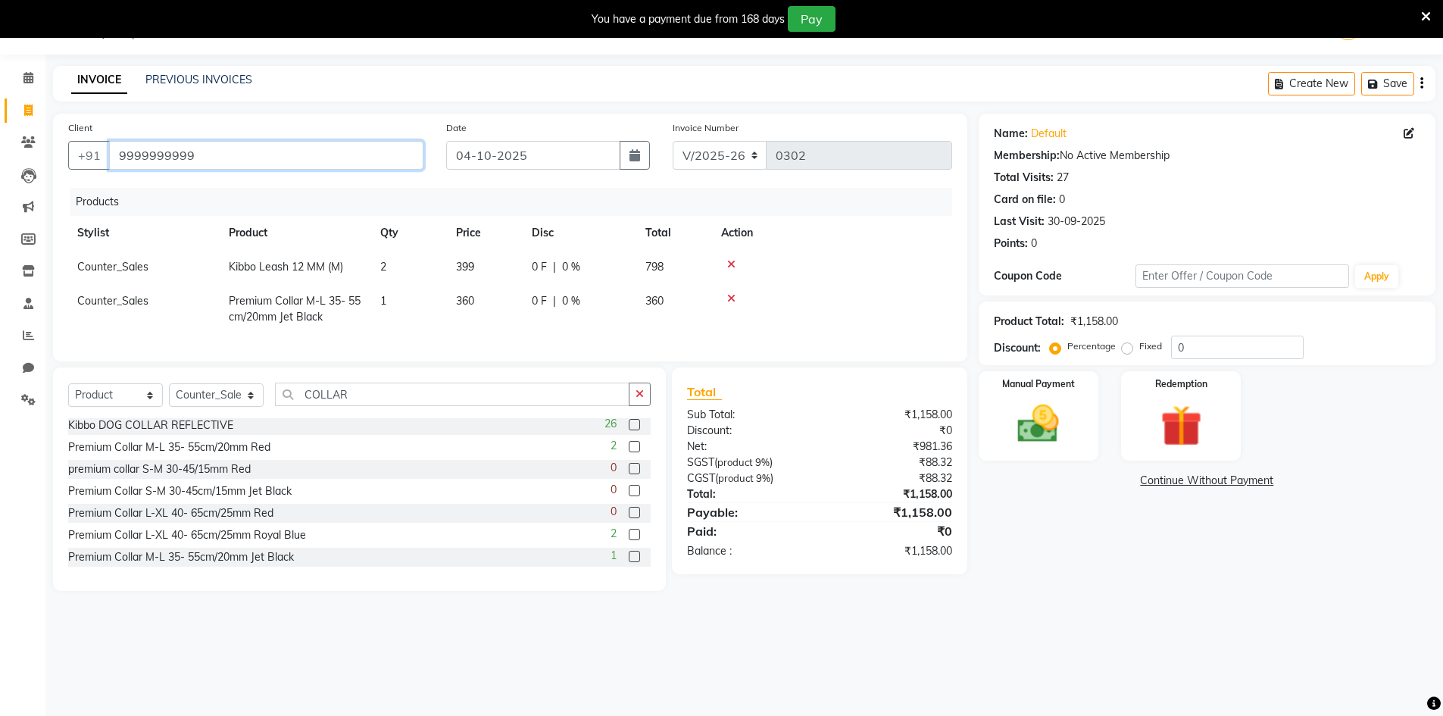
drag, startPoint x: 209, startPoint y: 160, endPoint x: 85, endPoint y: 173, distance: 124.9
click at [85, 173] on div "Client [PHONE_NUMBER]" at bounding box center [246, 151] width 378 height 62
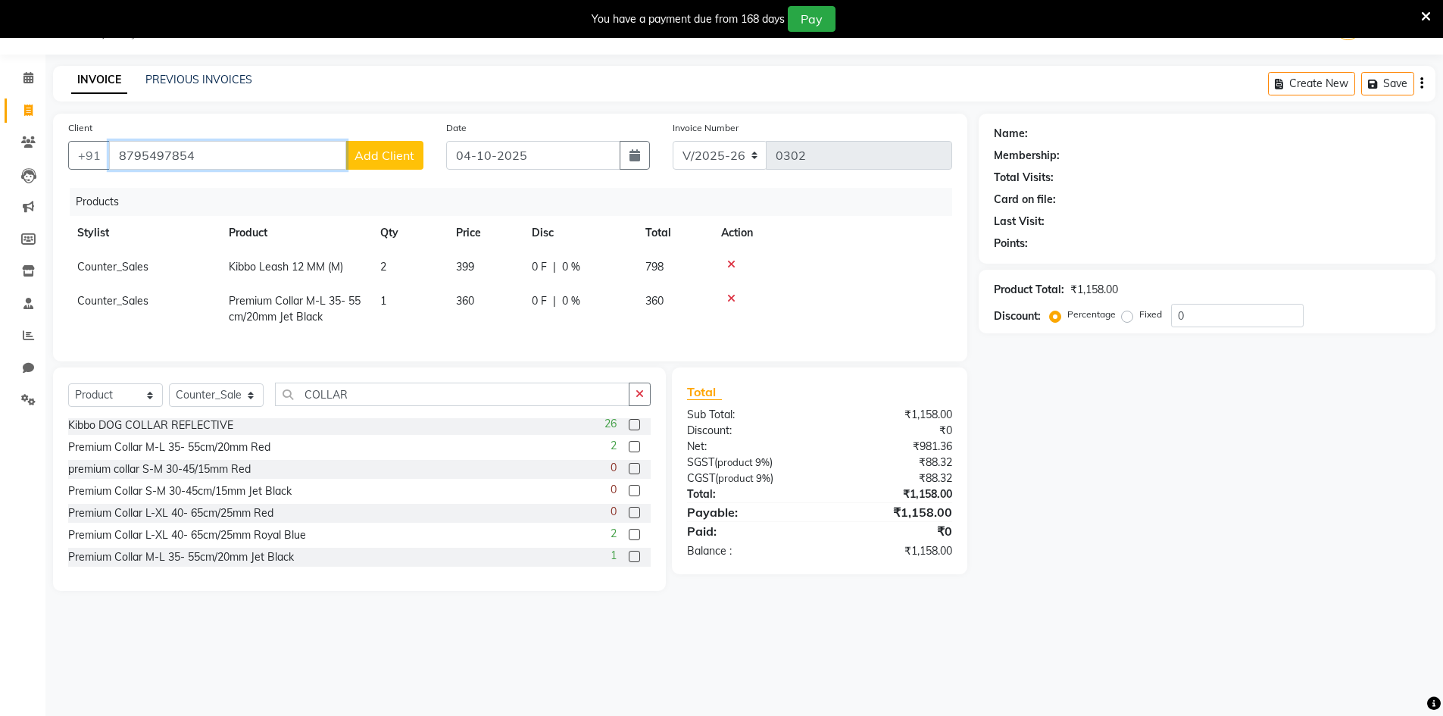
drag, startPoint x: 119, startPoint y: 153, endPoint x: 192, endPoint y: 156, distance: 72.8
click at [192, 156] on input "8795497854" at bounding box center [227, 155] width 237 height 29
type input "8795497854"
click at [391, 154] on span "Add Client" at bounding box center [384, 155] width 60 height 15
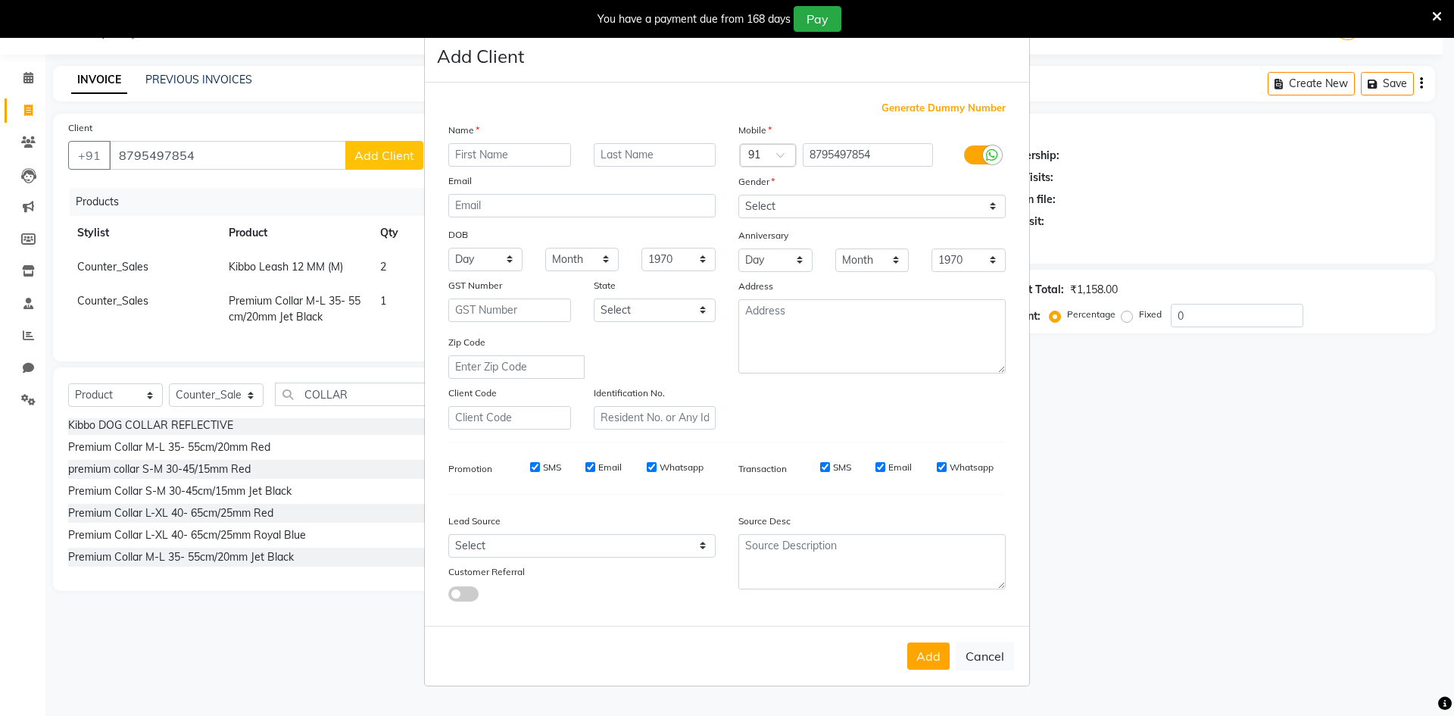
click at [482, 156] on input "text" at bounding box center [509, 154] width 123 height 23
type input "P"
type input "[PERSON_NAME]"
drag, startPoint x: 934, startPoint y: 213, endPoint x: 891, endPoint y: 214, distance: 43.2
click at [934, 213] on select "Select [DEMOGRAPHIC_DATA] [DEMOGRAPHIC_DATA] Other Prefer Not To Say" at bounding box center [871, 206] width 267 height 23
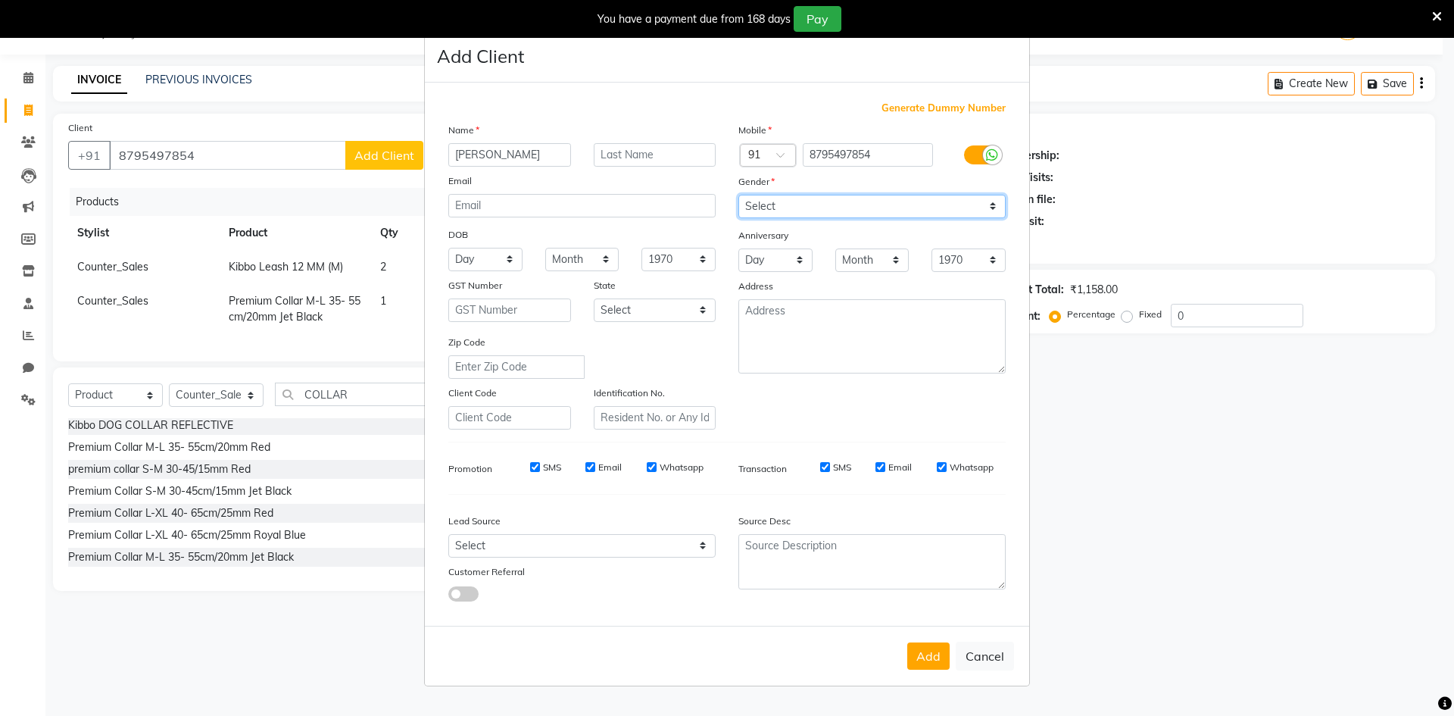
select select "[DEMOGRAPHIC_DATA]"
click at [738, 195] on select "Select [DEMOGRAPHIC_DATA] [DEMOGRAPHIC_DATA] Other Prefer Not To Say" at bounding box center [871, 206] width 267 height 23
click at [929, 651] on button "Add" at bounding box center [928, 655] width 42 height 27
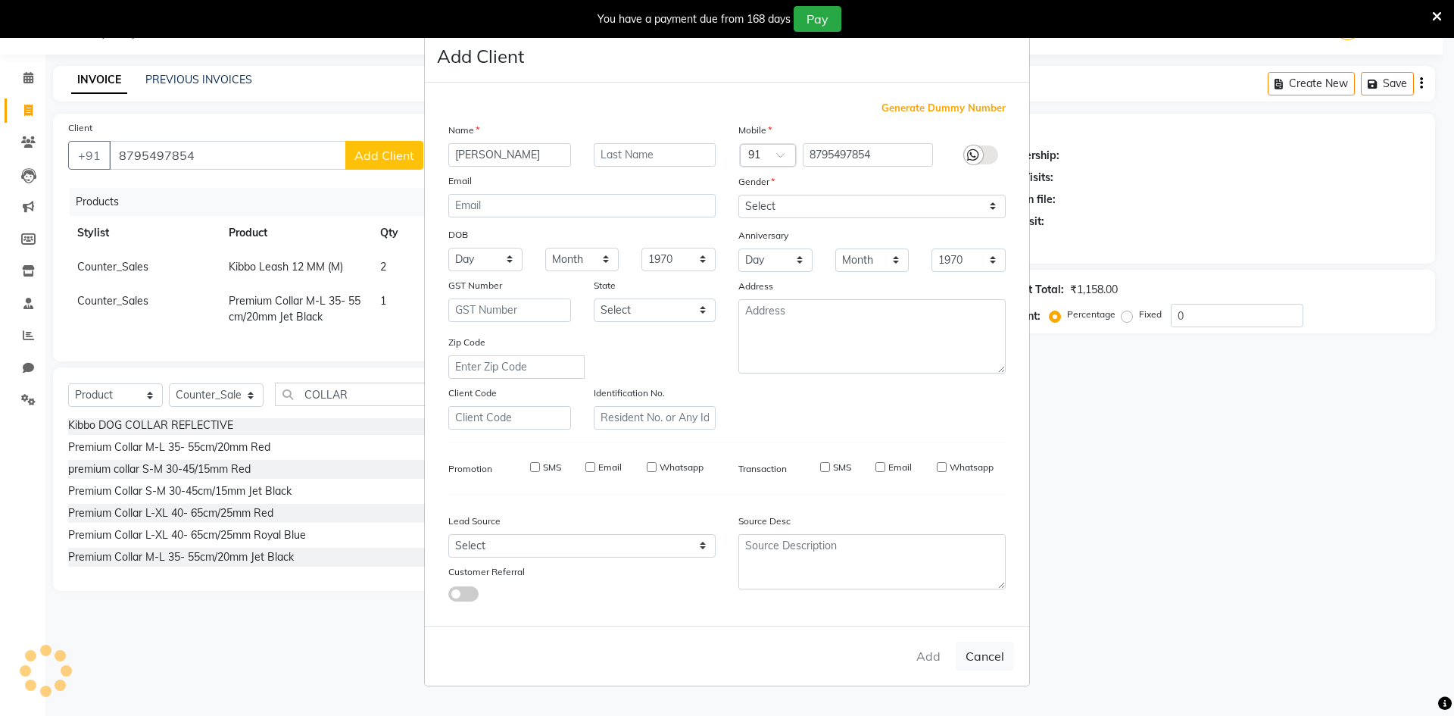
select select
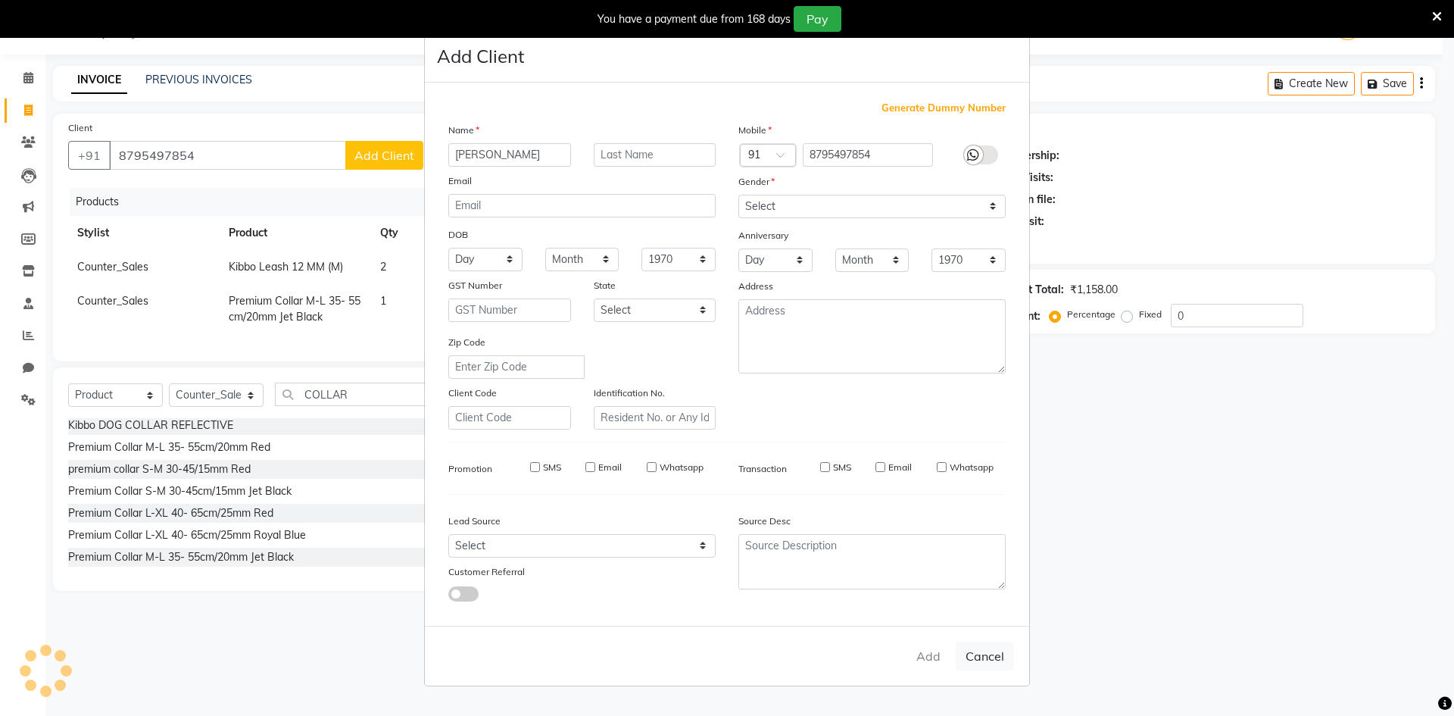
select select
checkbox input "false"
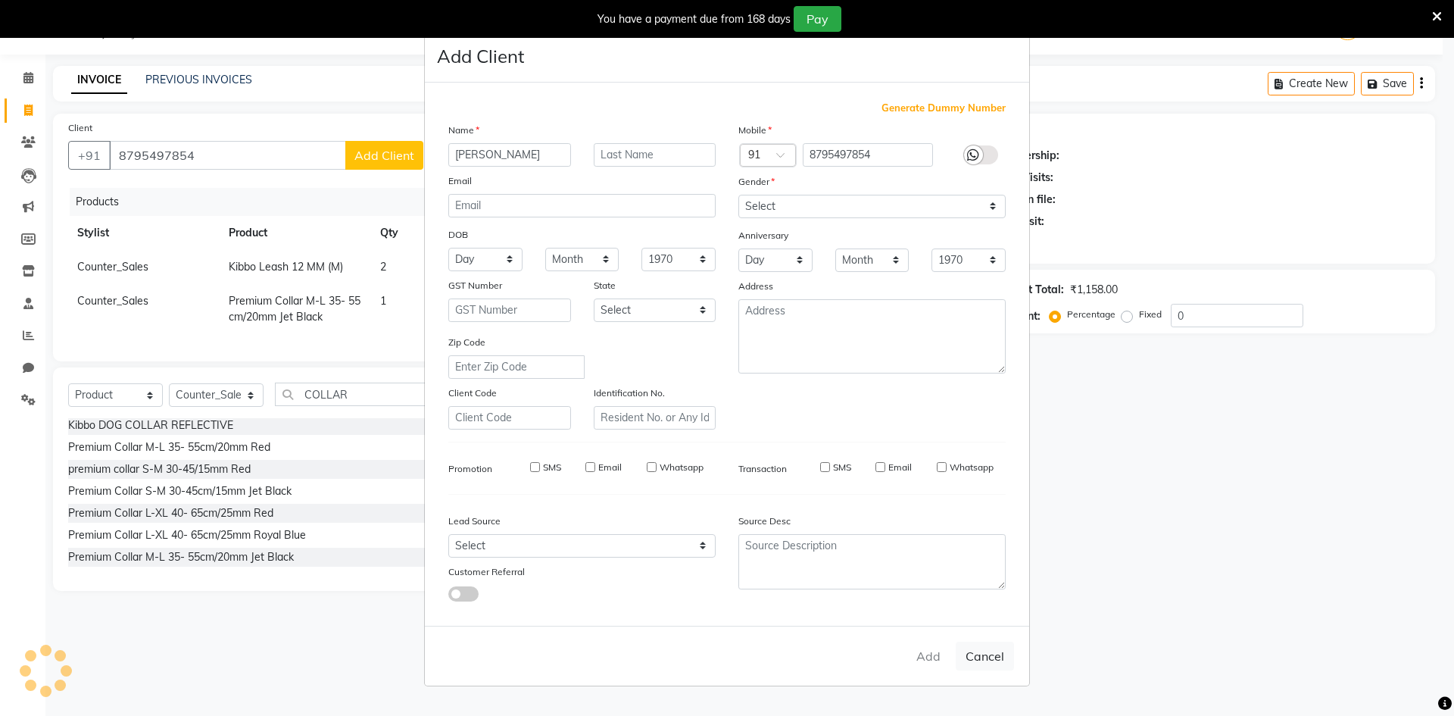
checkbox input "false"
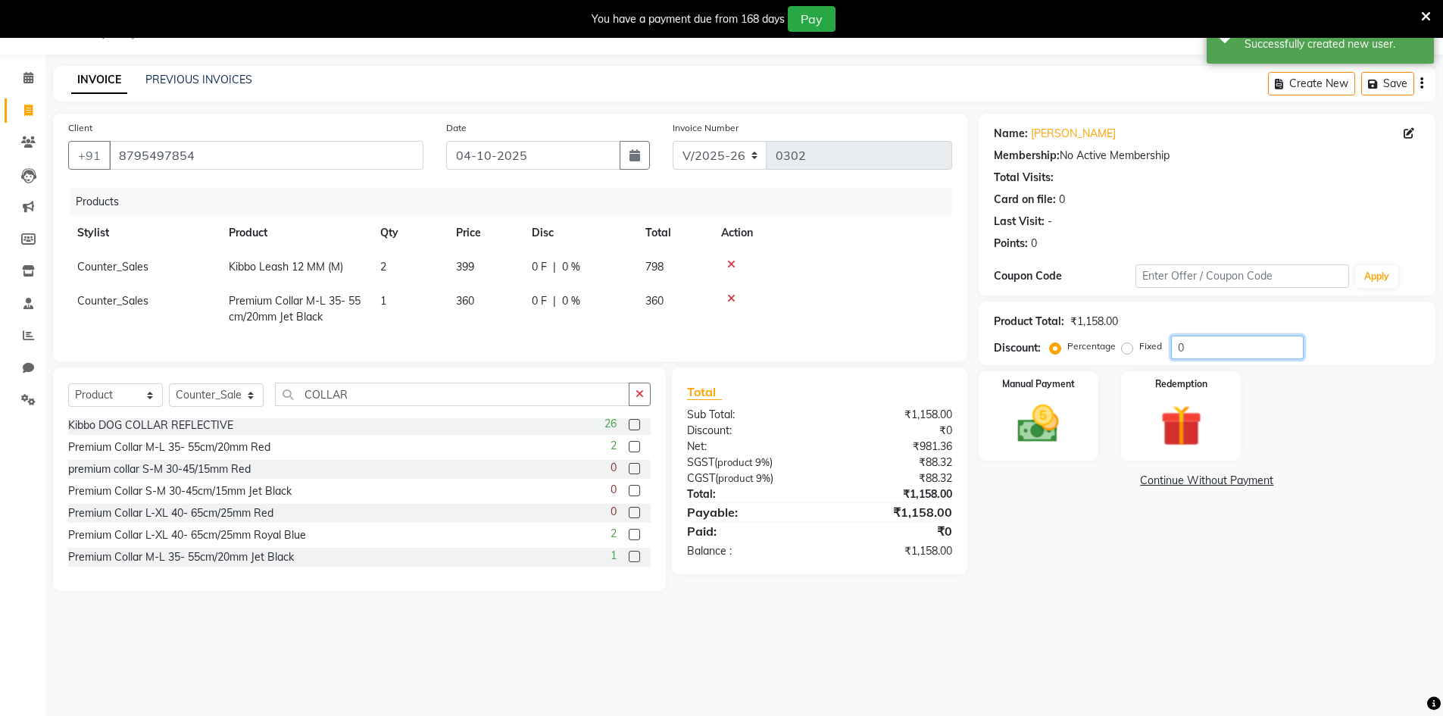
drag, startPoint x: 1189, startPoint y: 351, endPoint x: 1172, endPoint y: 350, distance: 17.4
click at [1172, 350] on input "0" at bounding box center [1237, 347] width 133 height 23
type input "20"
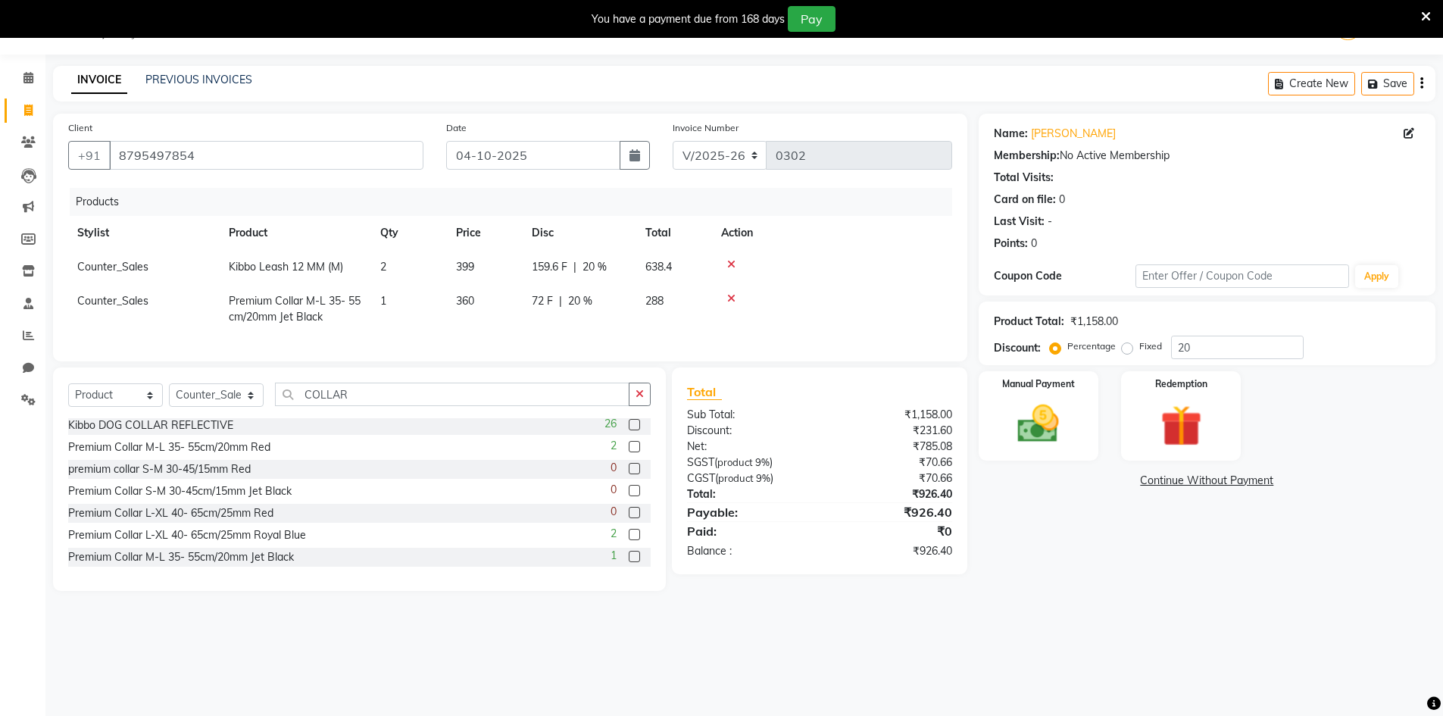
click at [1179, 568] on div "Name: [PERSON_NAME] Membership: No Active Membership Total Visits: Card on file…" at bounding box center [1213, 352] width 468 height 477
